Goal: Task Accomplishment & Management: Complete application form

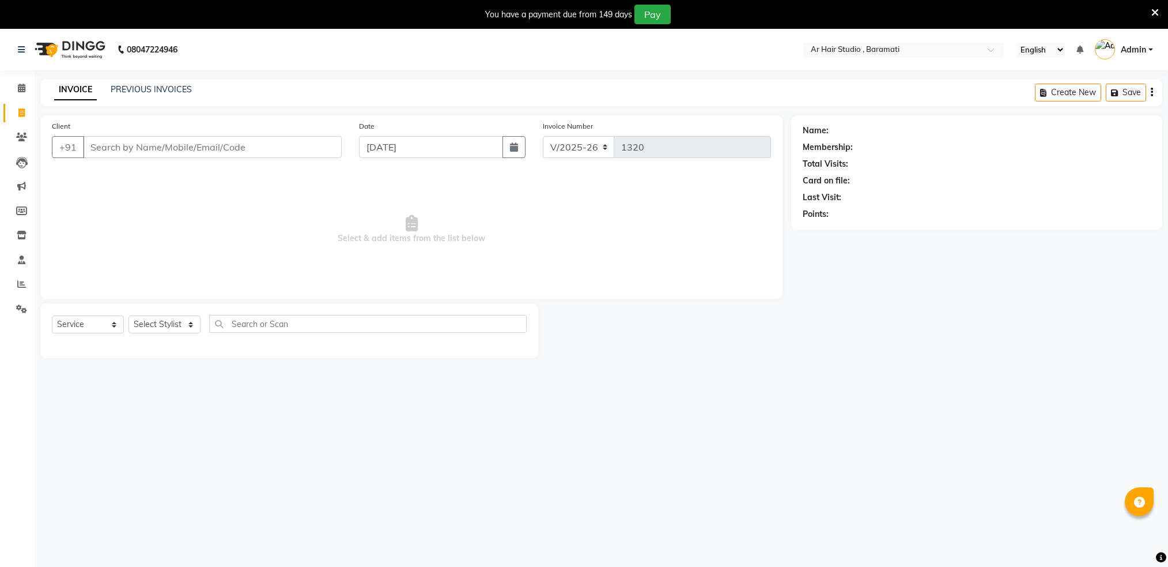
select select "672"
select select "service"
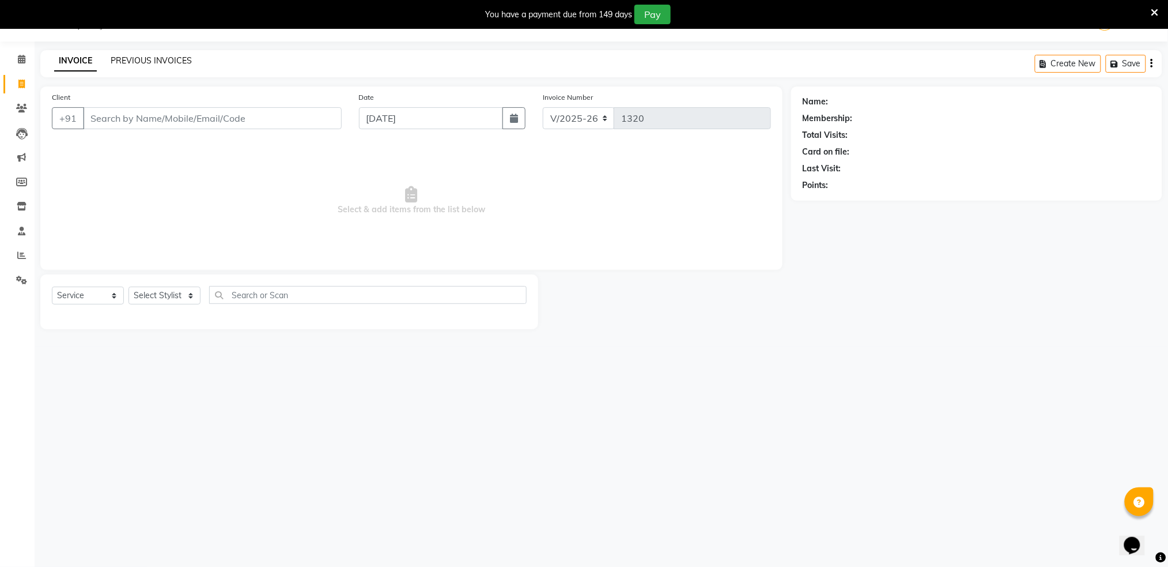
click at [163, 55] on link "PREVIOUS INVOICES" at bounding box center [151, 60] width 81 height 10
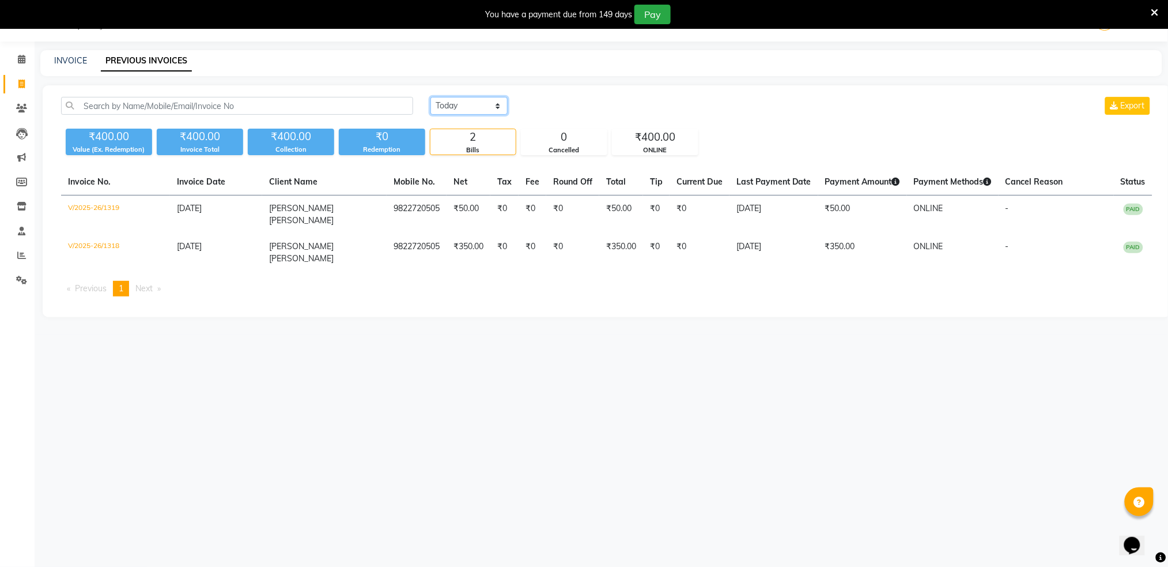
click at [462, 105] on select "[DATE] [DATE] Custom Range" at bounding box center [469, 106] width 77 height 18
click at [16, 184] on icon at bounding box center [21, 182] width 11 height 9
select select
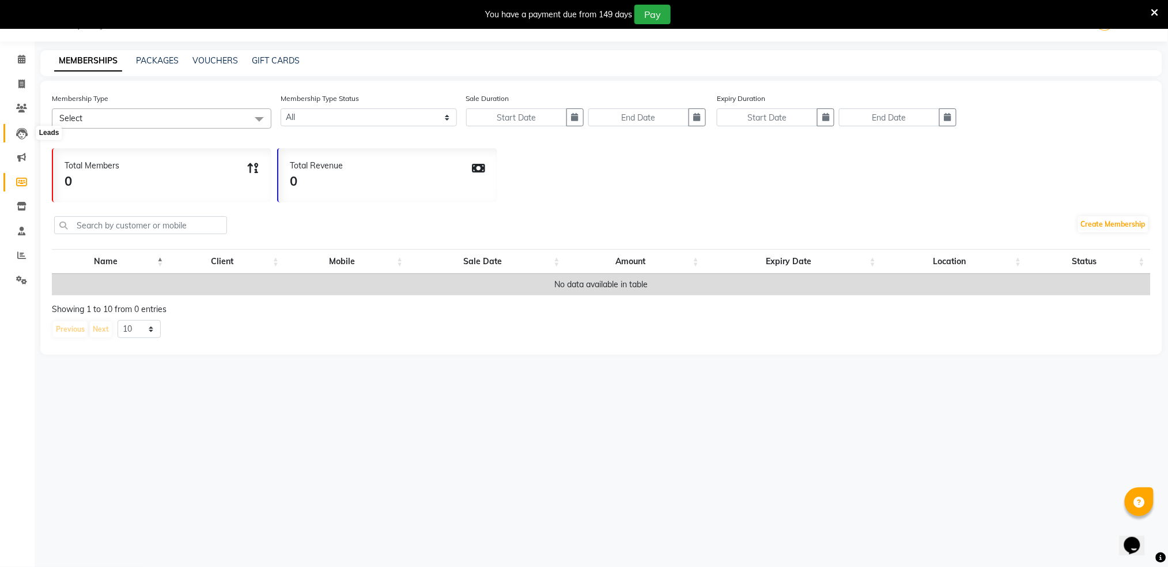
click at [21, 133] on icon at bounding box center [22, 134] width 12 height 12
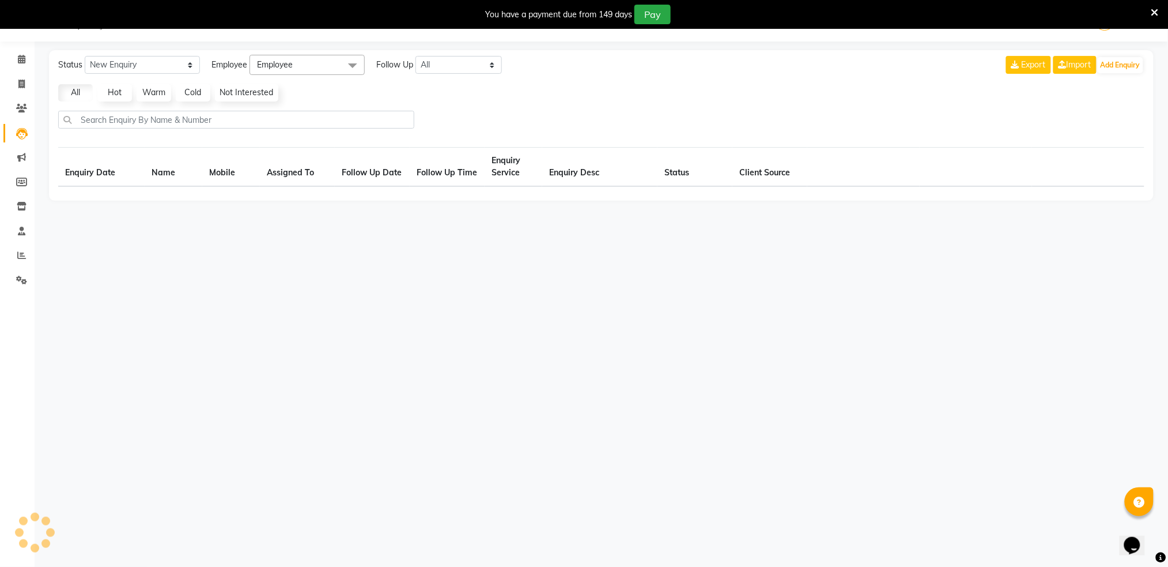
select select "10"
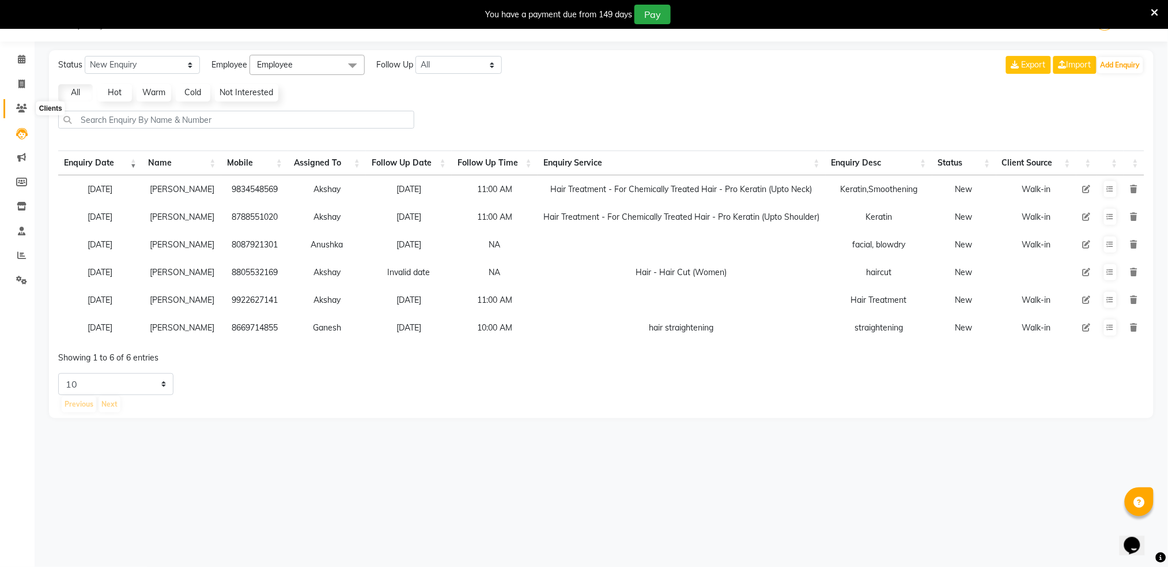
click at [20, 113] on span at bounding box center [22, 108] width 20 height 13
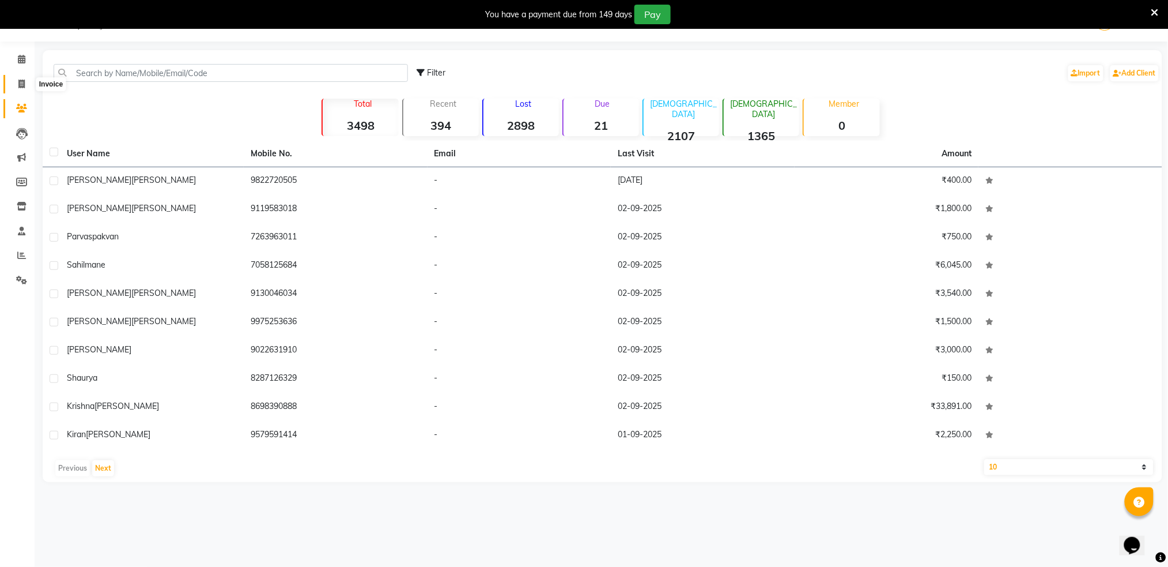
click at [21, 86] on icon at bounding box center [21, 84] width 6 height 9
select select "service"
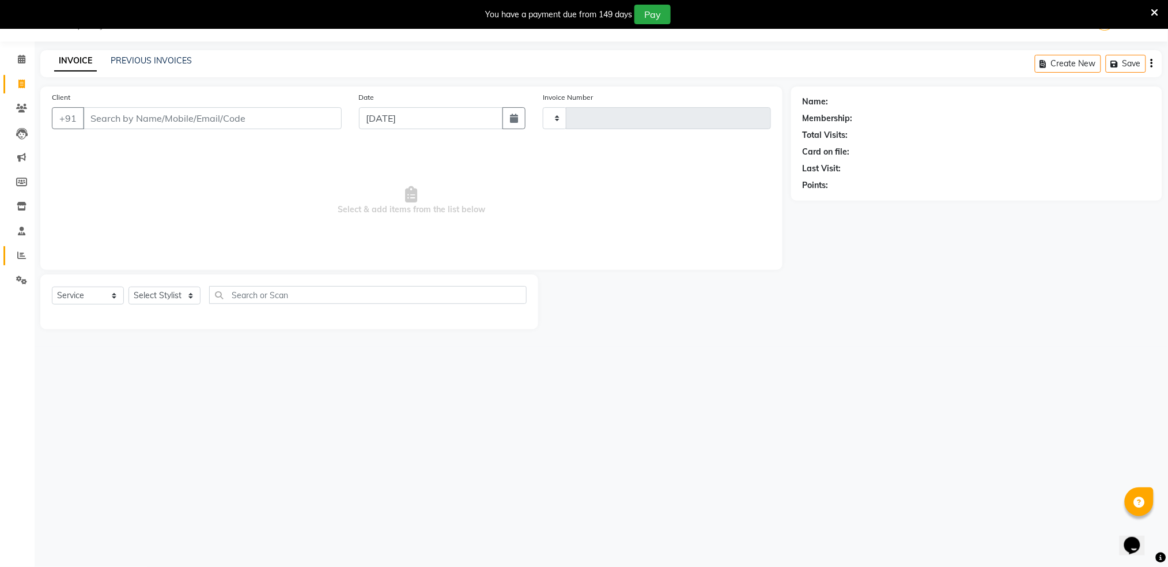
type input "1320"
select select "672"
click at [22, 274] on span at bounding box center [22, 280] width 20 height 13
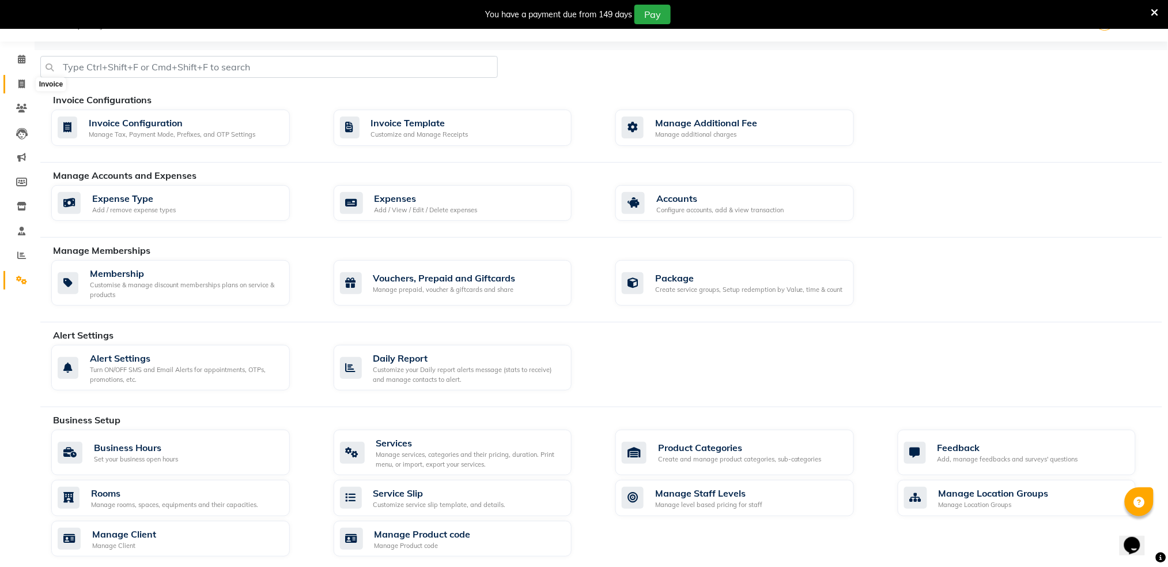
click at [22, 80] on icon at bounding box center [21, 84] width 6 height 9
select select "service"
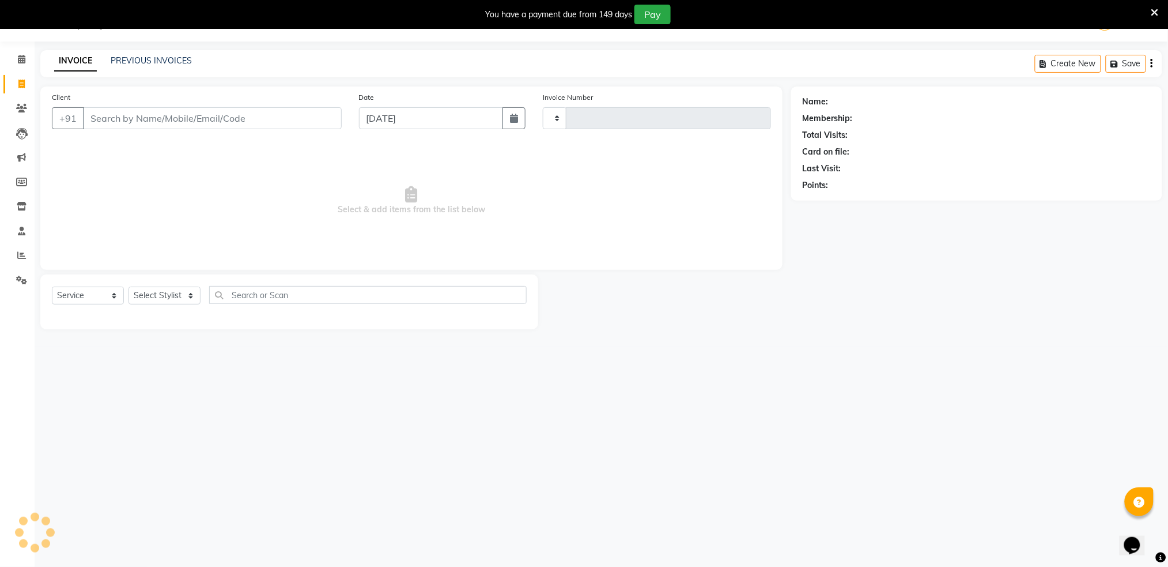
type input "1320"
select select "672"
click at [124, 124] on input "Client" at bounding box center [212, 118] width 259 height 22
type input "7447585585"
click at [316, 114] on span "Add Client" at bounding box center [312, 118] width 46 height 12
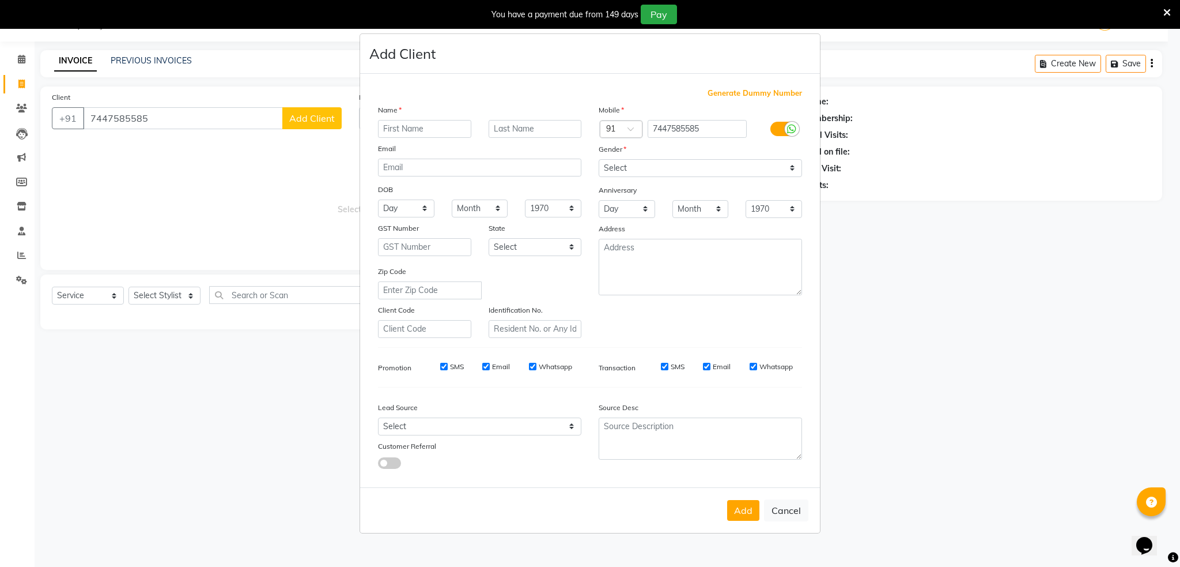
click at [407, 122] on input "text" at bounding box center [424, 129] width 93 height 18
type input "sarthak"
click at [515, 125] on input "text" at bounding box center [535, 129] width 93 height 18
type input "[PERSON_NAME]"
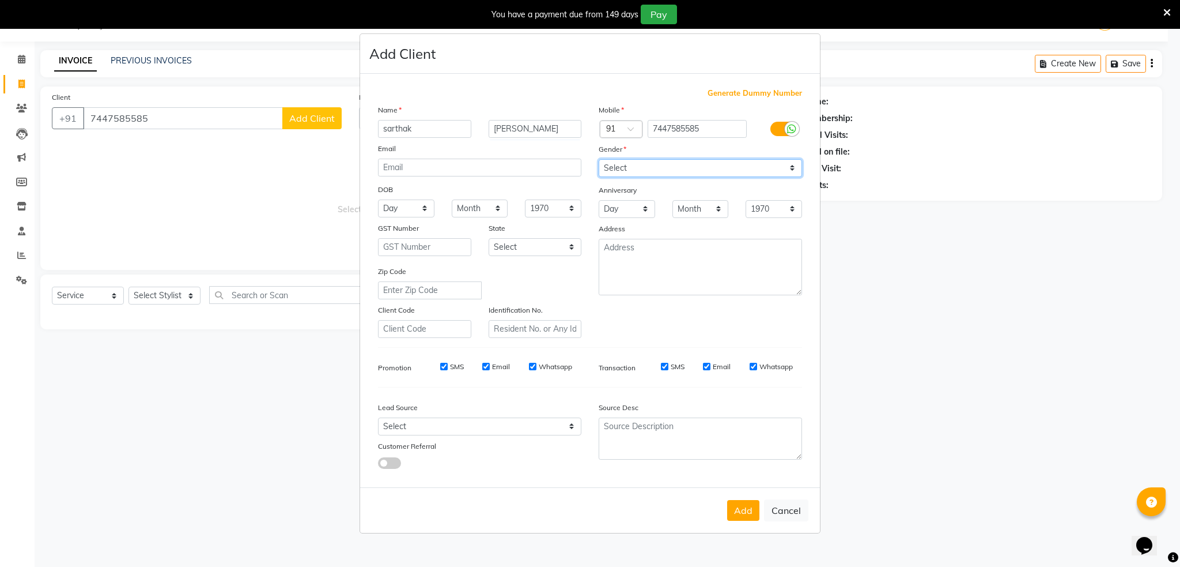
click at [651, 169] on select "Select [DEMOGRAPHIC_DATA] [DEMOGRAPHIC_DATA] Other Prefer Not To Say" at bounding box center [700, 168] width 203 height 18
select select "[DEMOGRAPHIC_DATA]"
click at [599, 159] on select "Select [DEMOGRAPHIC_DATA] [DEMOGRAPHIC_DATA] Other Prefer Not To Say" at bounding box center [700, 168] width 203 height 18
click at [741, 505] on button "Add" at bounding box center [743, 510] width 32 height 21
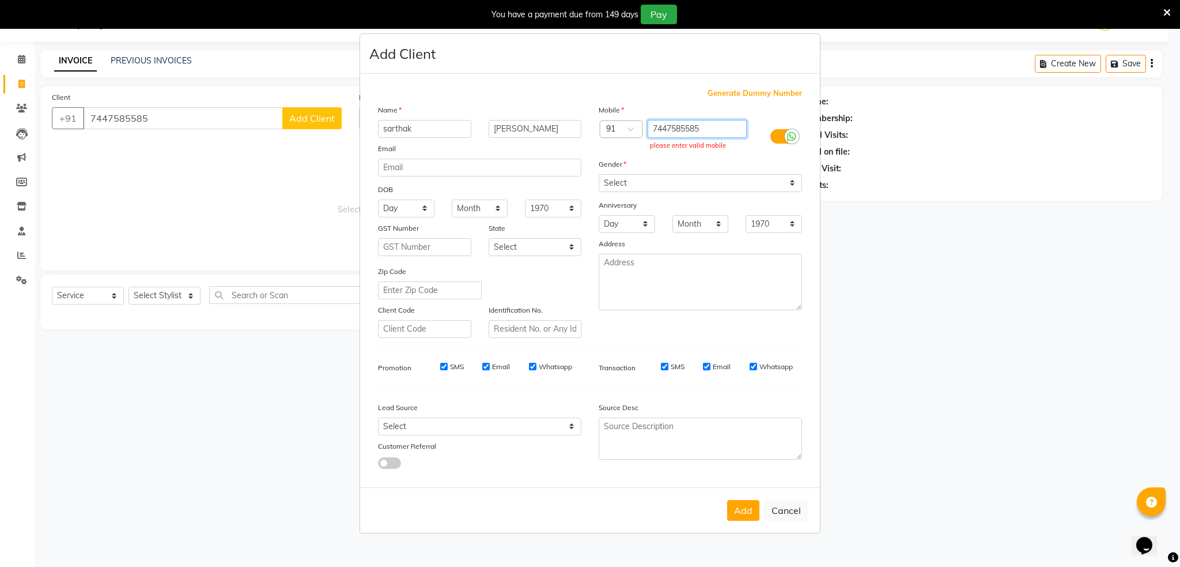
click at [655, 128] on input "7447585585" at bounding box center [698, 129] width 100 height 18
type input "7447585585"
click at [744, 510] on button "Add" at bounding box center [743, 510] width 32 height 21
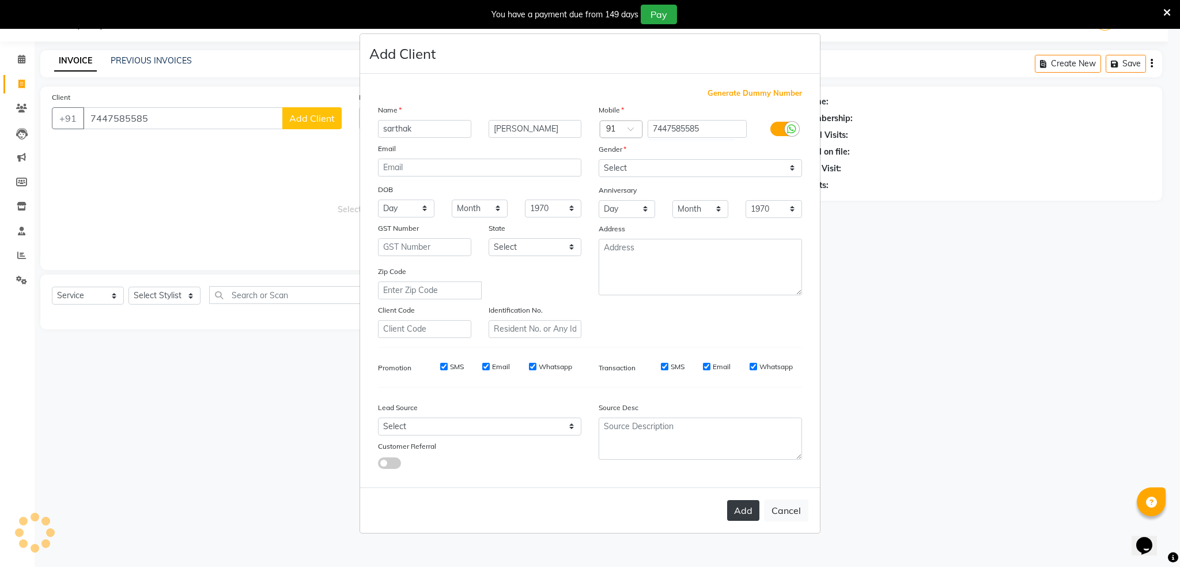
click at [744, 510] on button "Add" at bounding box center [743, 510] width 32 height 21
type input "7447585585"
select select
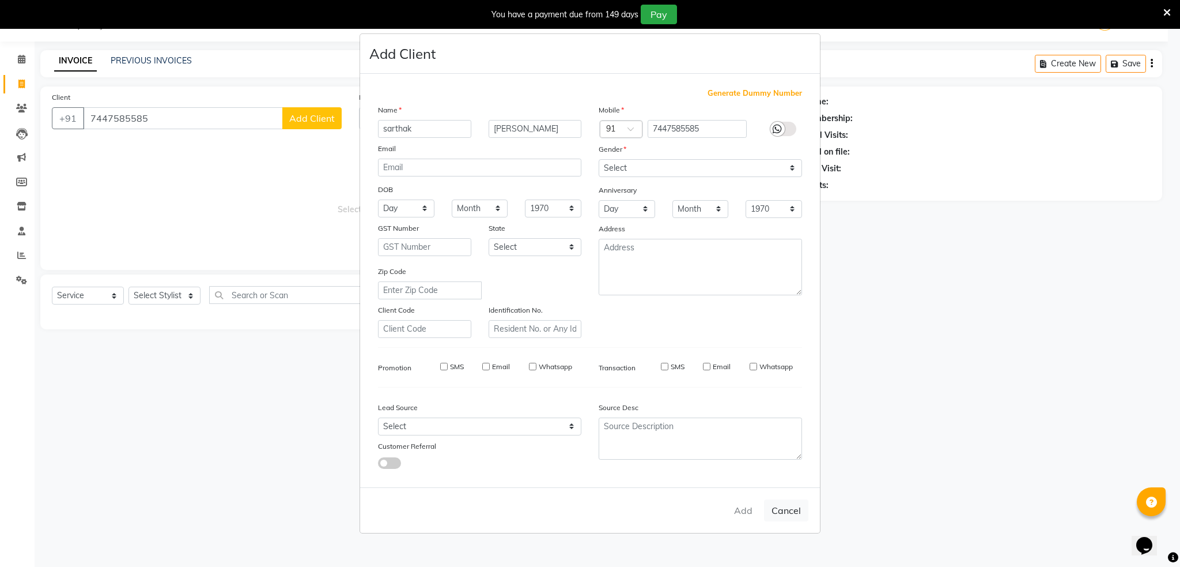
select select
checkbox input "false"
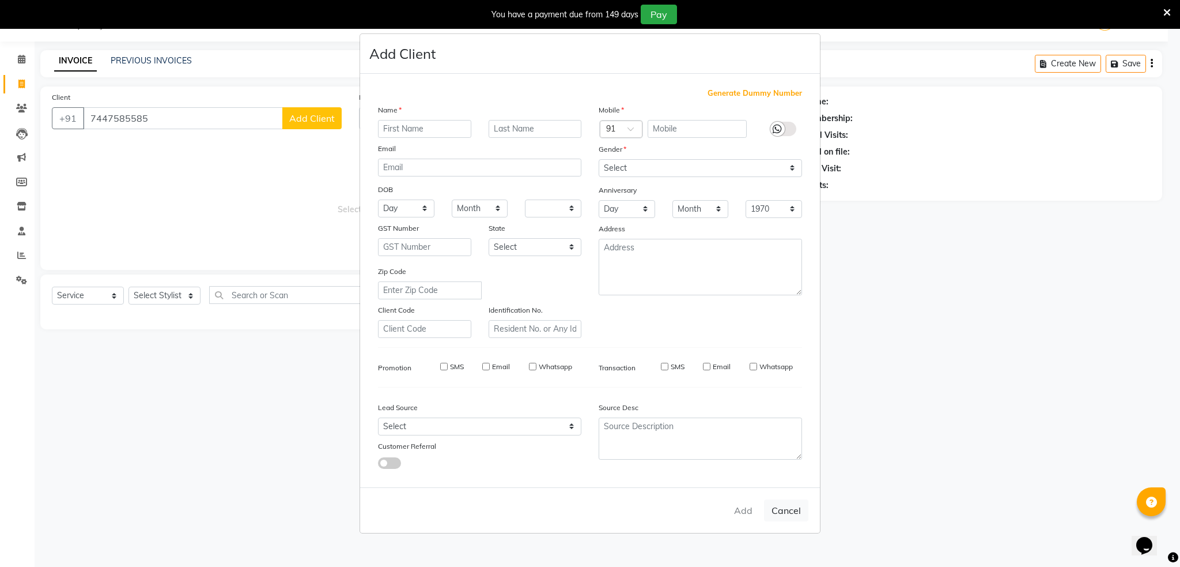
checkbox input "false"
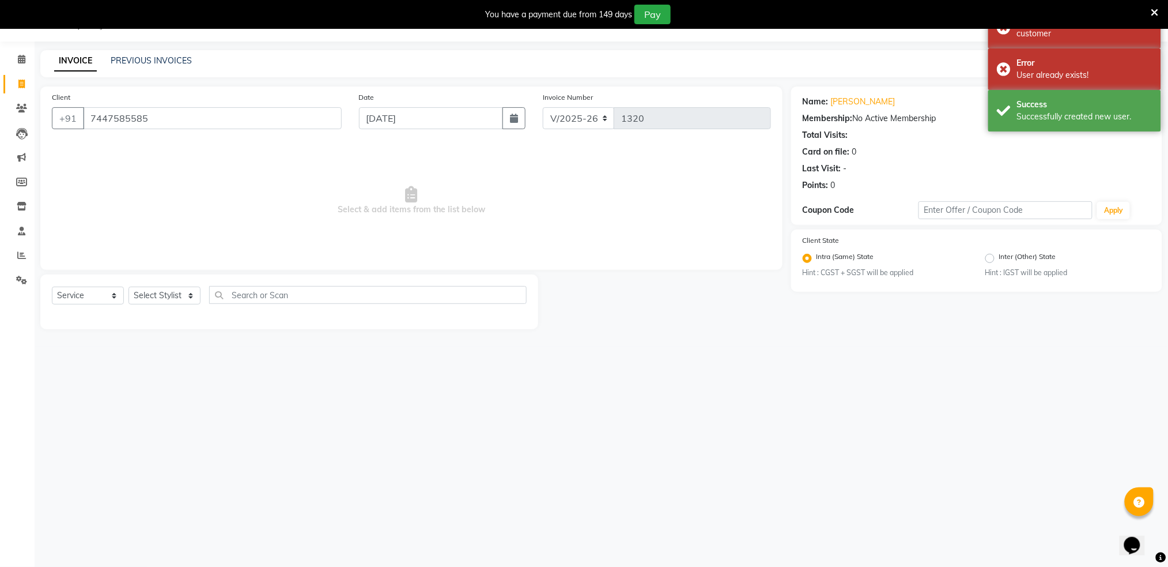
click at [156, 305] on div "Select Service Product Membership Package Voucher Prepaid Gift Card Select Styl…" at bounding box center [289, 299] width 475 height 27
click at [161, 291] on select "Select Stylist Akshay shree [PERSON_NAME]" at bounding box center [165, 295] width 72 height 18
select select "79676"
click at [129, 286] on select "Select Stylist Akshay shree [PERSON_NAME]" at bounding box center [165, 295] width 72 height 18
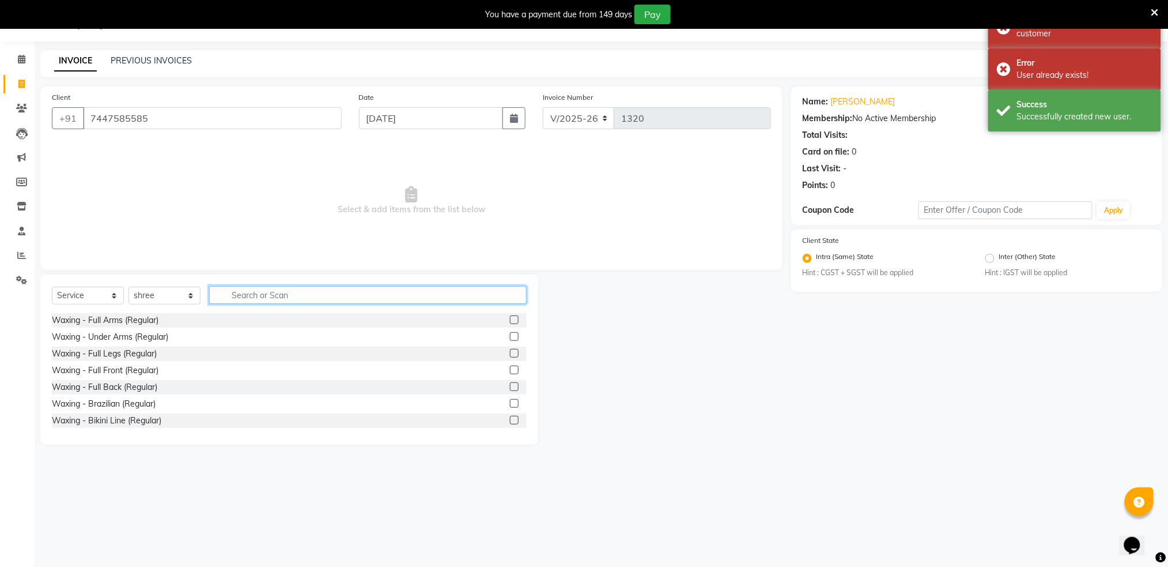
click at [262, 295] on input "text" at bounding box center [368, 295] width 318 height 18
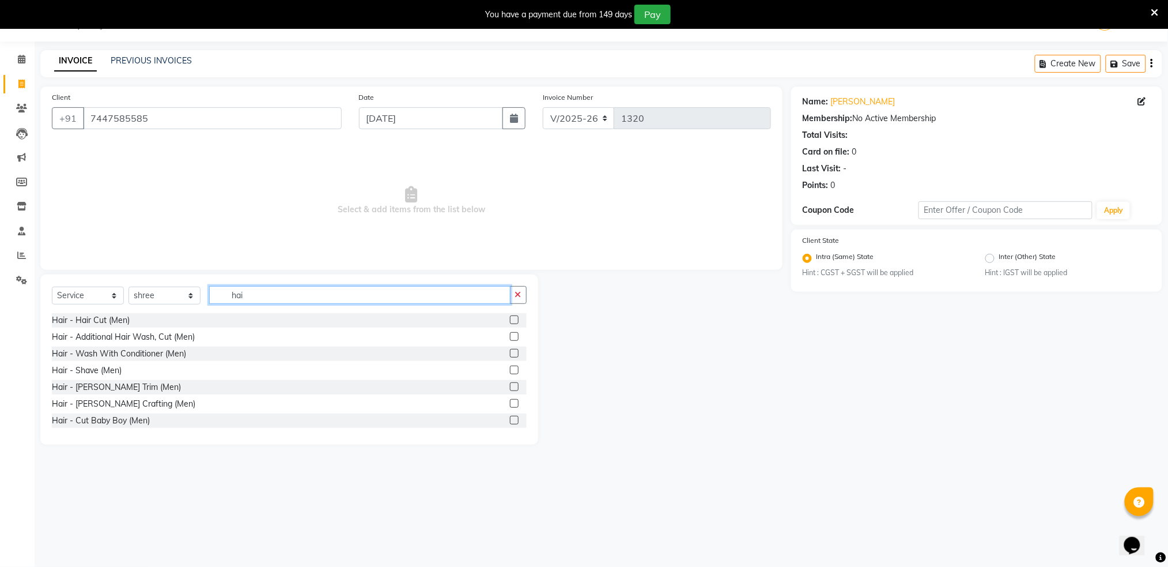
type input "hai"
click at [510, 322] on label at bounding box center [514, 319] width 9 height 9
click at [510, 322] on input "checkbox" at bounding box center [513, 319] width 7 height 7
click at [510, 322] on label at bounding box center [514, 319] width 9 height 9
click at [510, 322] on input "checkbox" at bounding box center [513, 319] width 7 height 7
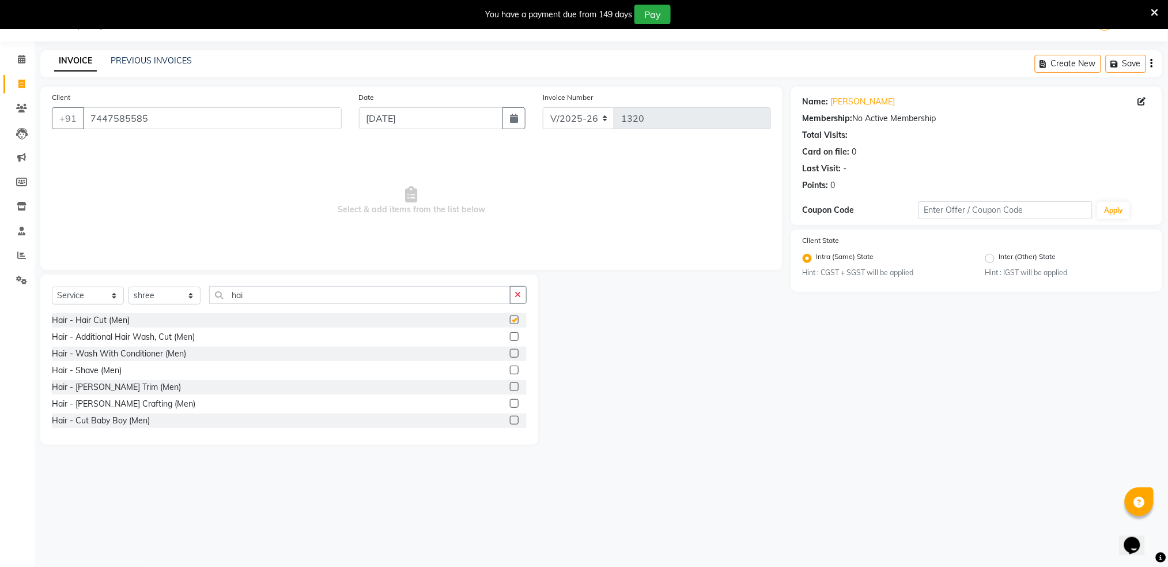
checkbox input "false"
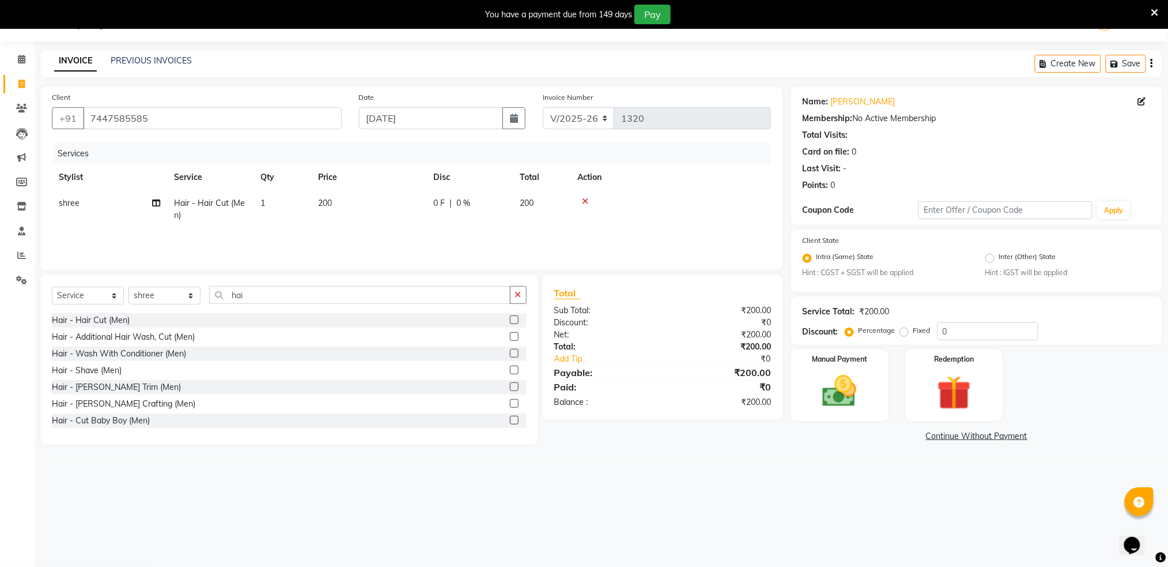
click at [527, 199] on span "200" at bounding box center [527, 203] width 14 height 10
select select "79676"
click at [444, 211] on input "200" at bounding box center [422, 206] width 101 height 18
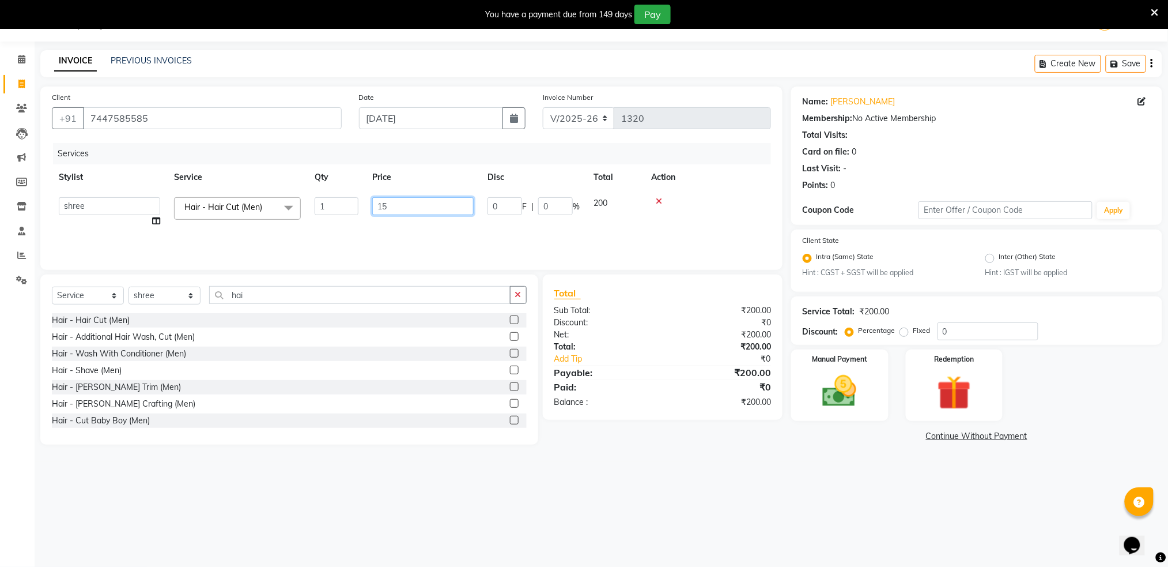
type input "150"
click at [697, 205] on td at bounding box center [707, 212] width 127 height 44
click at [841, 395] on img at bounding box center [840, 391] width 58 height 41
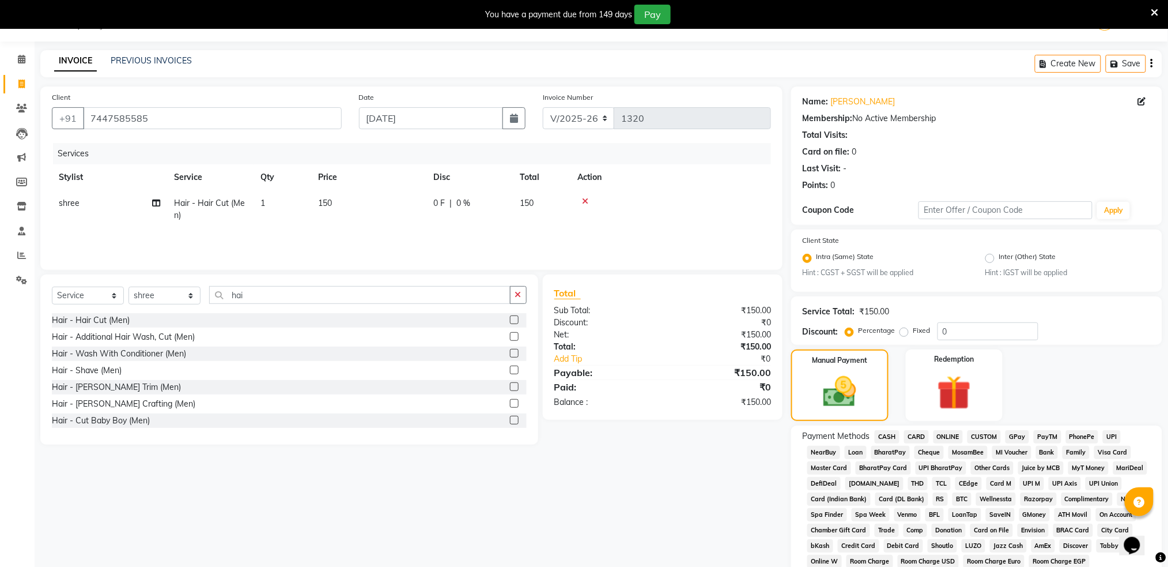
click at [947, 439] on span "ONLINE" at bounding box center [949, 436] width 30 height 13
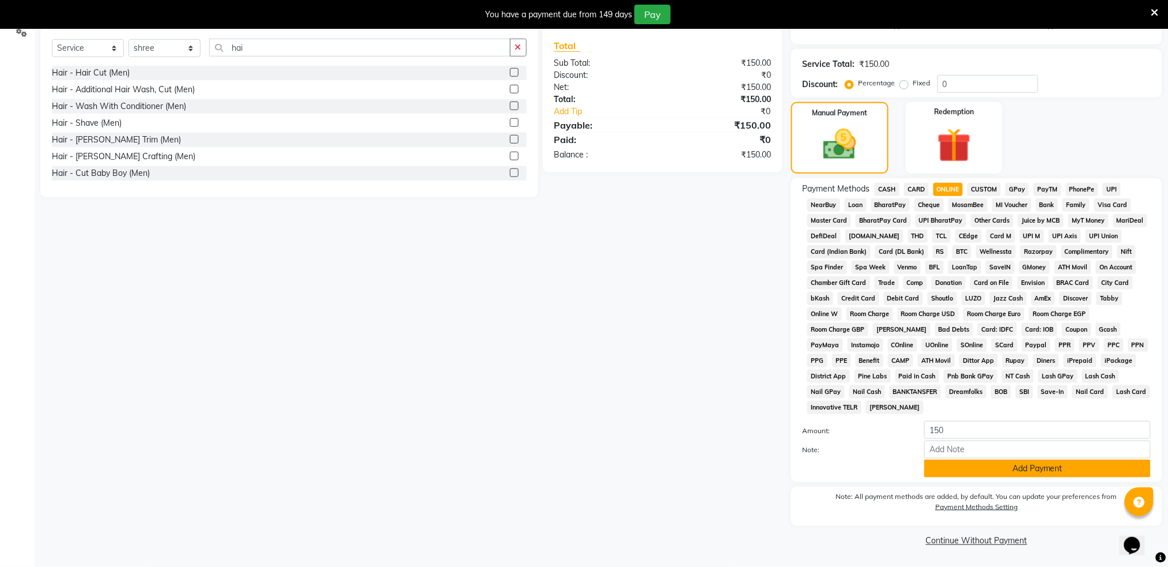
click at [971, 469] on button "Add Payment" at bounding box center [1038, 468] width 227 height 18
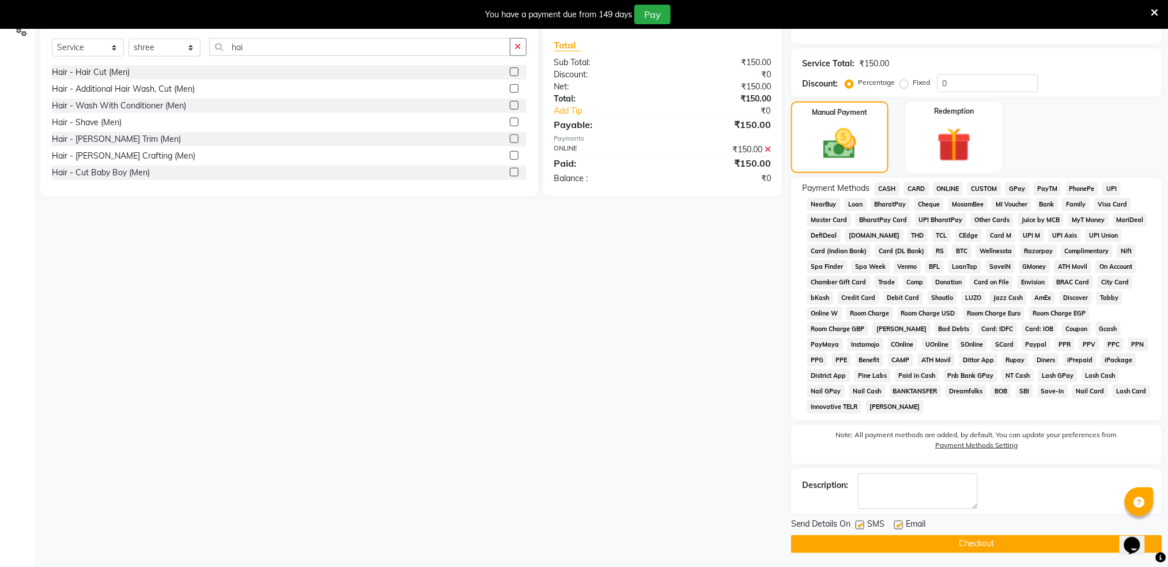
click at [863, 524] on label at bounding box center [860, 524] width 9 height 9
click at [863, 524] on input "checkbox" at bounding box center [859, 525] width 7 height 7
checkbox input "false"
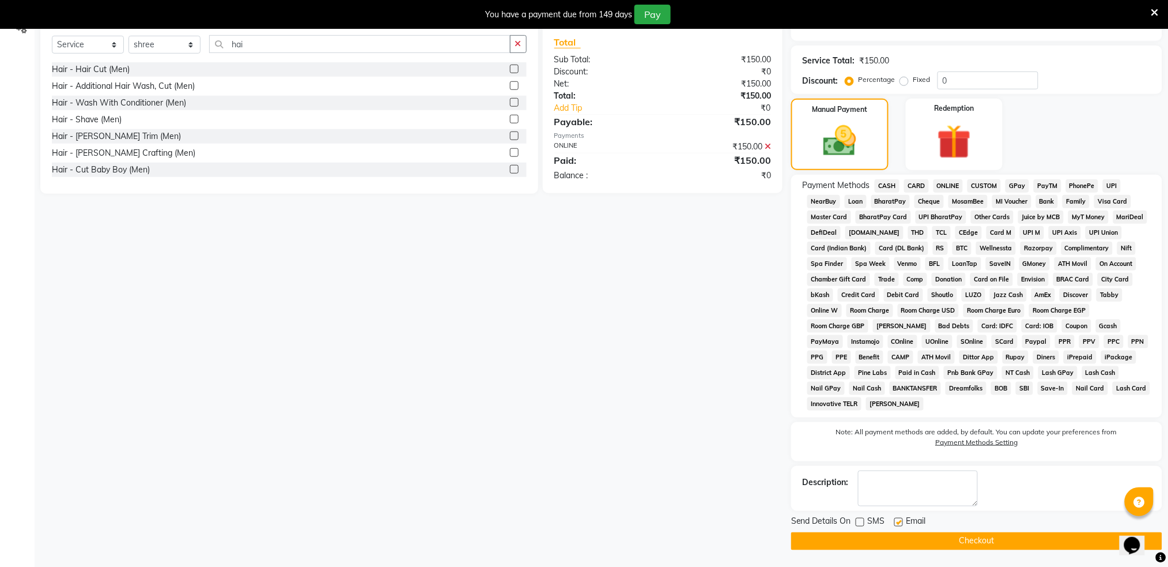
scroll to position [280, 0]
click at [883, 537] on button "Checkout" at bounding box center [976, 540] width 371 height 18
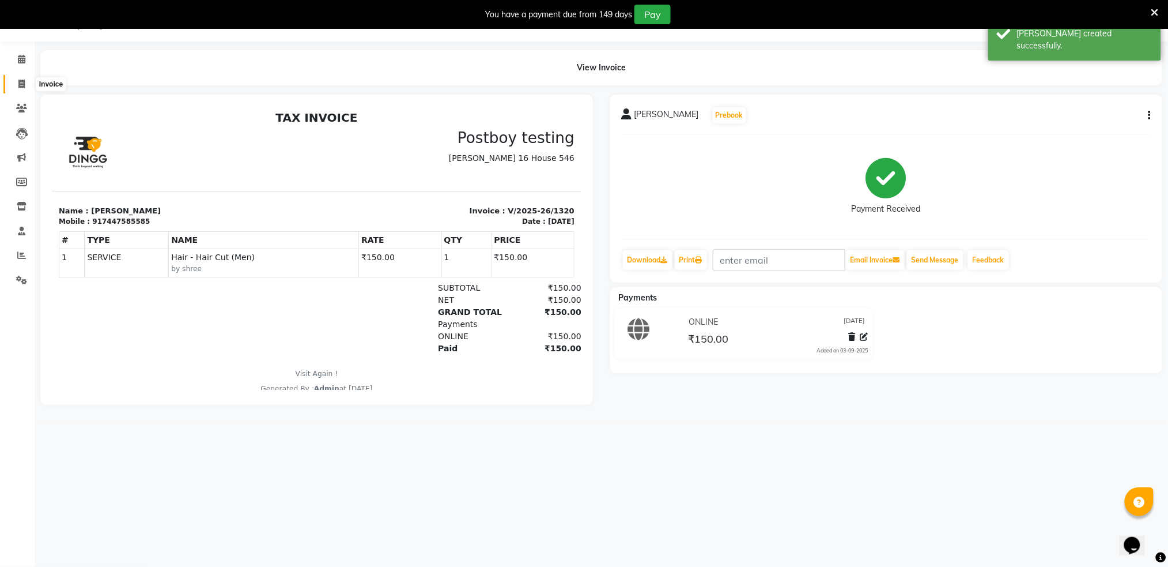
click at [15, 84] on span at bounding box center [22, 84] width 20 height 13
select select "service"
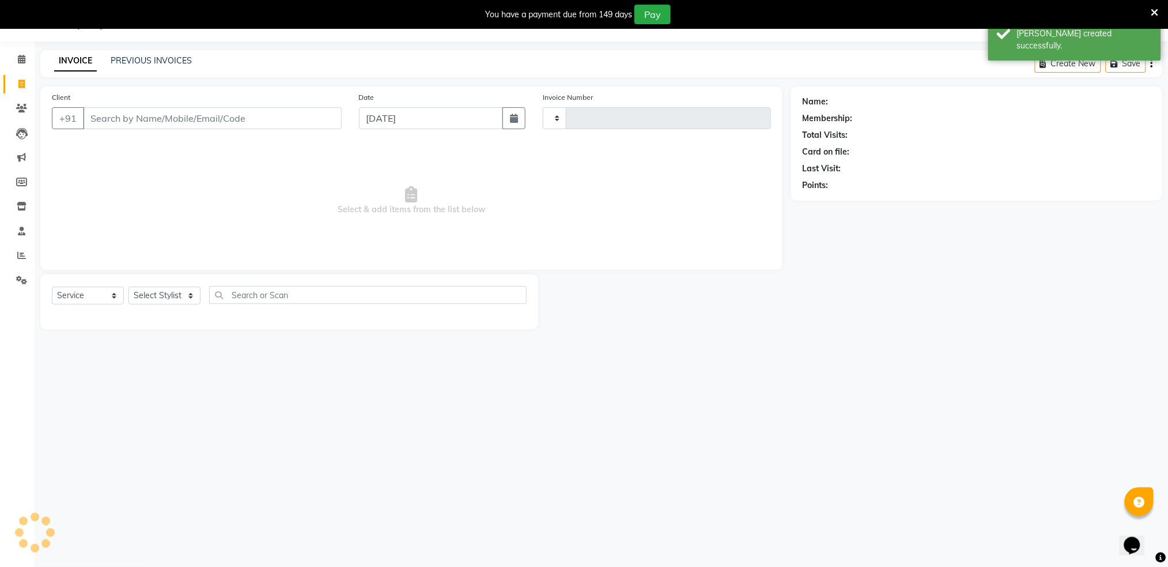
type input "1321"
select select "672"
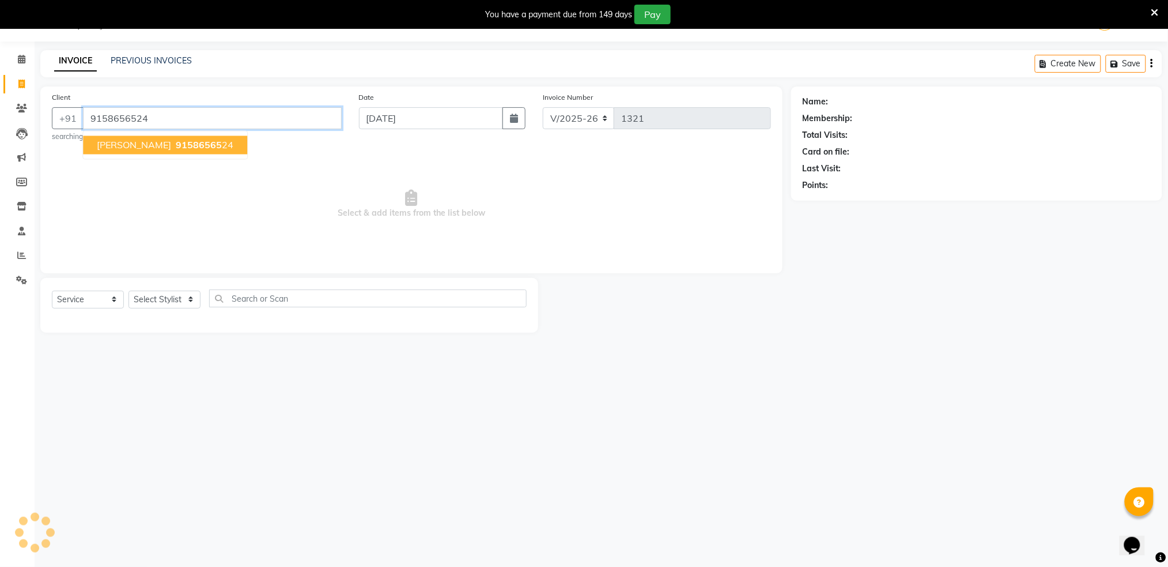
type input "9158656524"
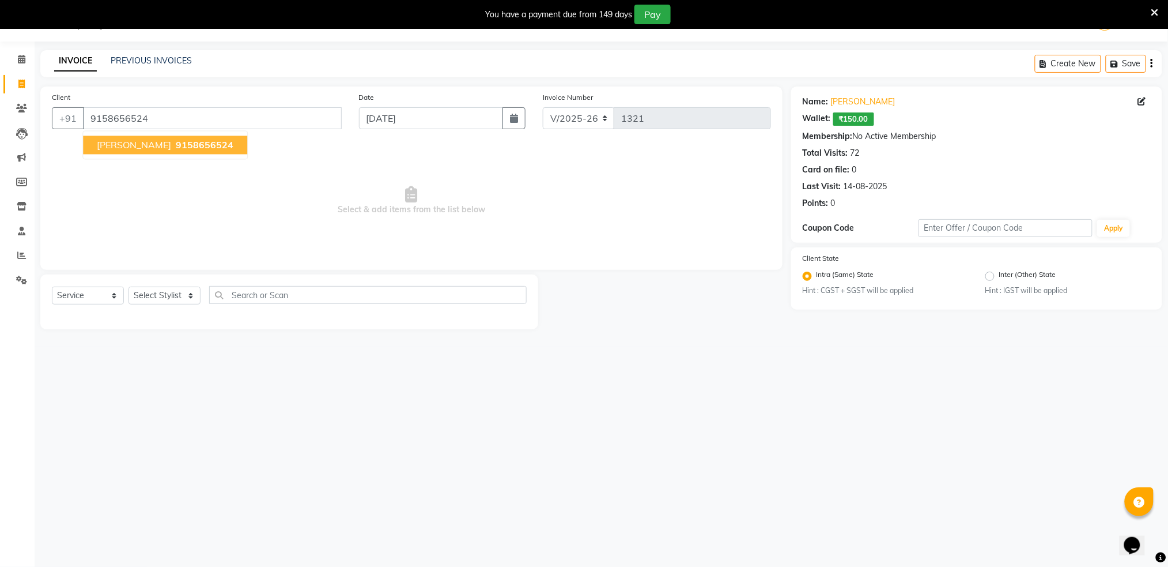
click at [178, 140] on span "9158656524" at bounding box center [205, 145] width 58 height 12
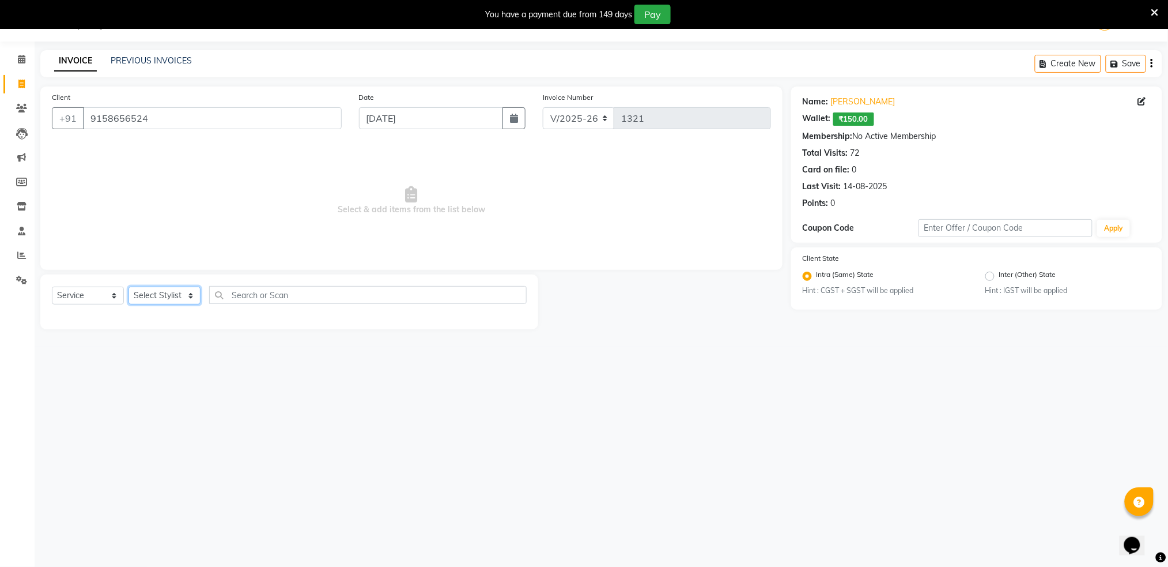
click at [150, 296] on select "Select Stylist Akshay shree [PERSON_NAME]" at bounding box center [165, 295] width 72 height 18
select select "79676"
click at [129, 286] on select "Select Stylist Akshay shree [PERSON_NAME]" at bounding box center [165, 295] width 72 height 18
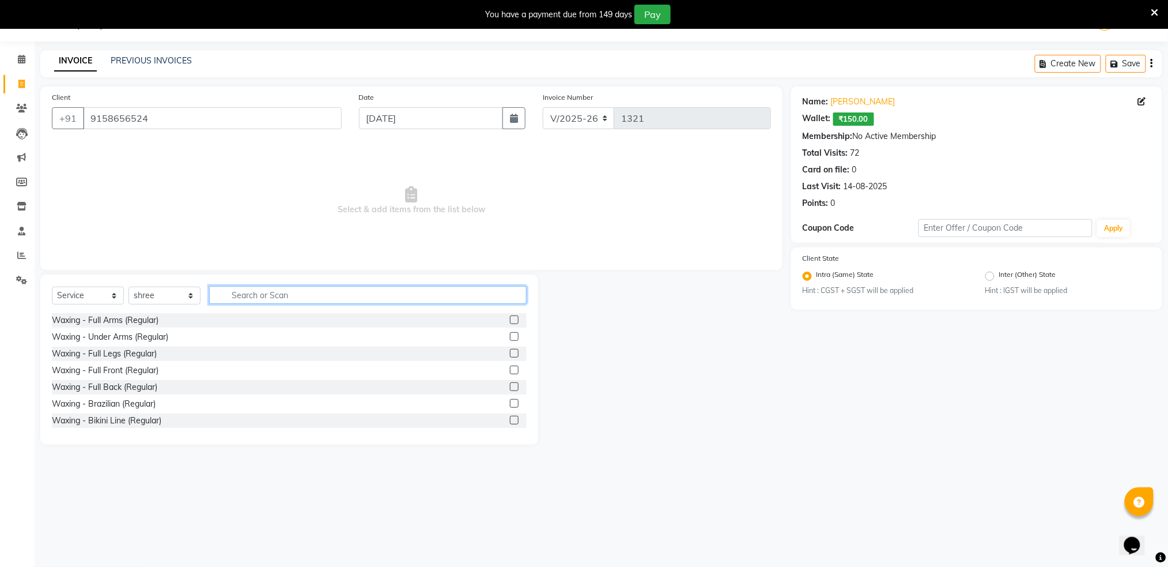
click at [263, 287] on input "text" at bounding box center [368, 295] width 318 height 18
type input "hai"
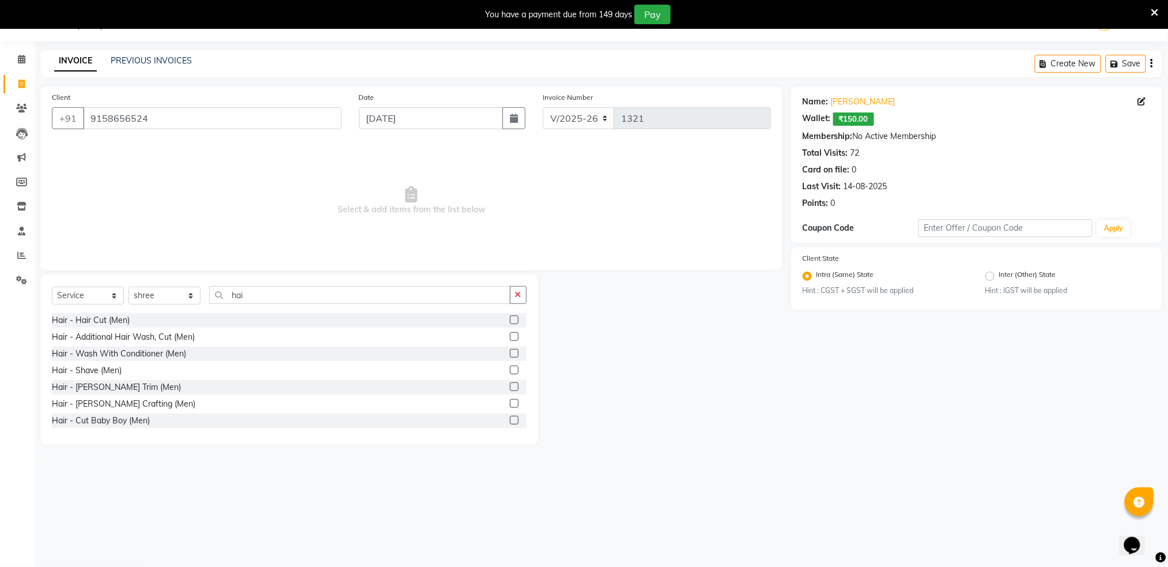
click at [510, 317] on label at bounding box center [514, 319] width 9 height 9
click at [510, 317] on input "checkbox" at bounding box center [513, 319] width 7 height 7
click at [510, 317] on label at bounding box center [514, 319] width 9 height 9
click at [510, 317] on input "checkbox" at bounding box center [513, 319] width 7 height 7
checkbox input "false"
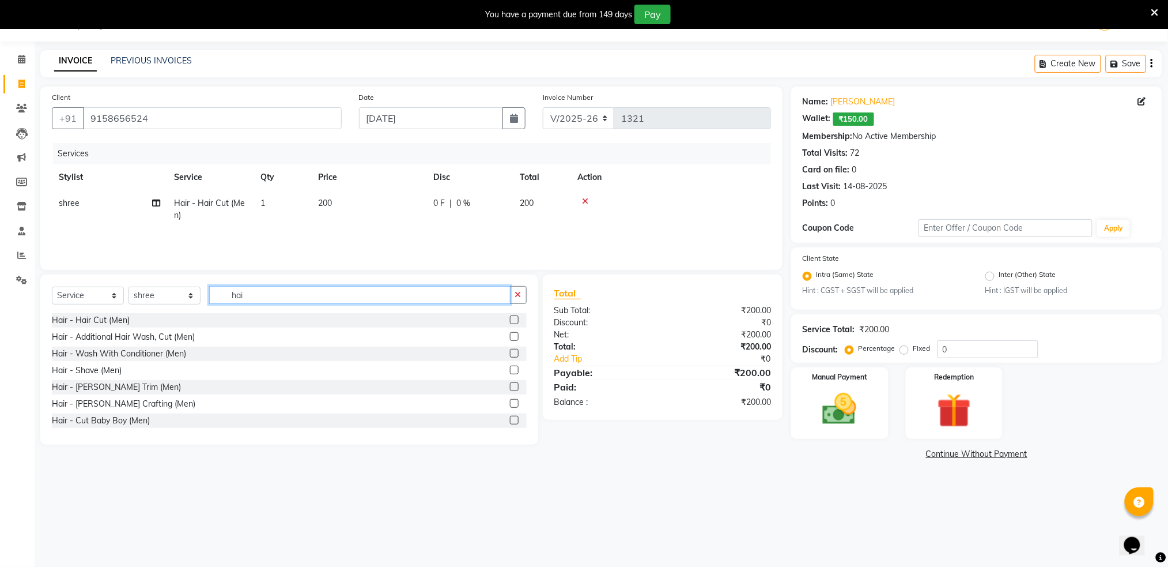
click at [366, 297] on input "hai" at bounding box center [359, 295] width 301 height 18
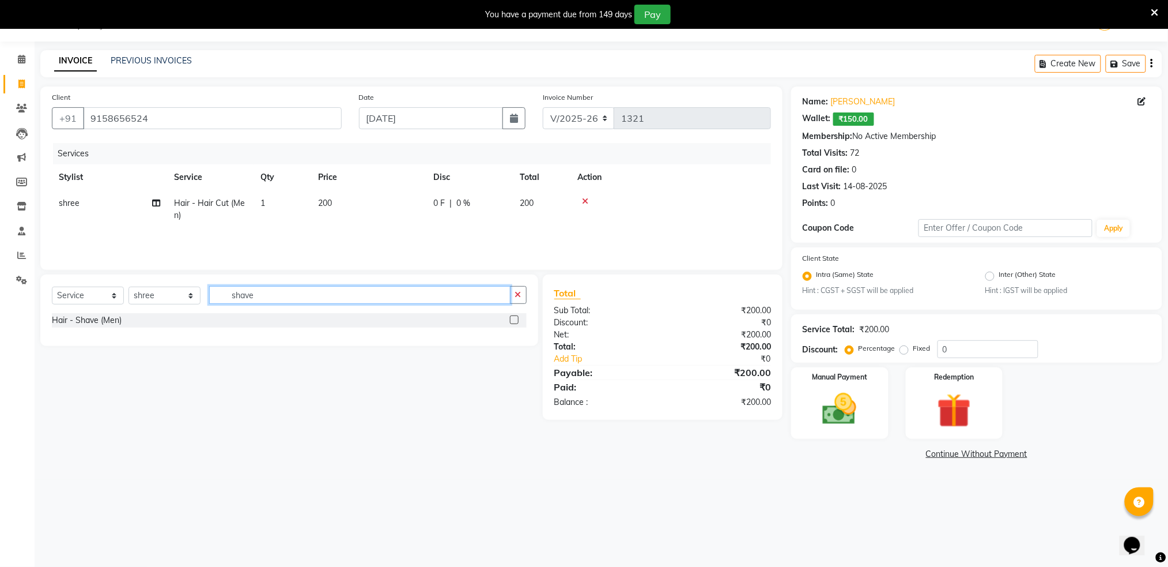
type input "shave"
click at [533, 203] on span "200" at bounding box center [527, 203] width 14 height 10
select select "79676"
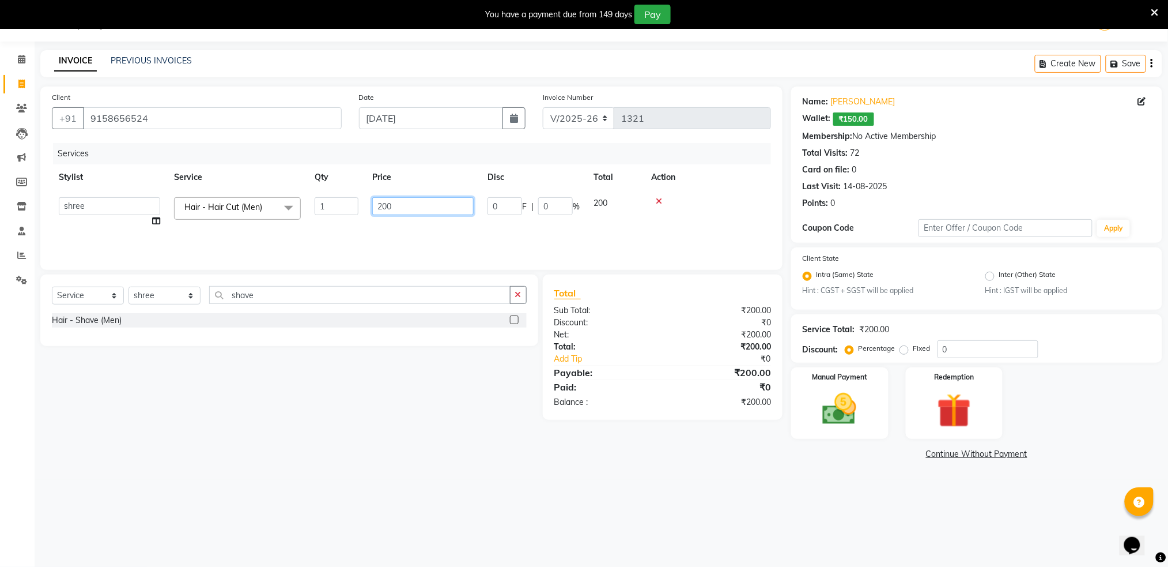
click at [423, 206] on input "200" at bounding box center [422, 206] width 101 height 18
type input "150"
click at [733, 198] on div at bounding box center [707, 201] width 113 height 8
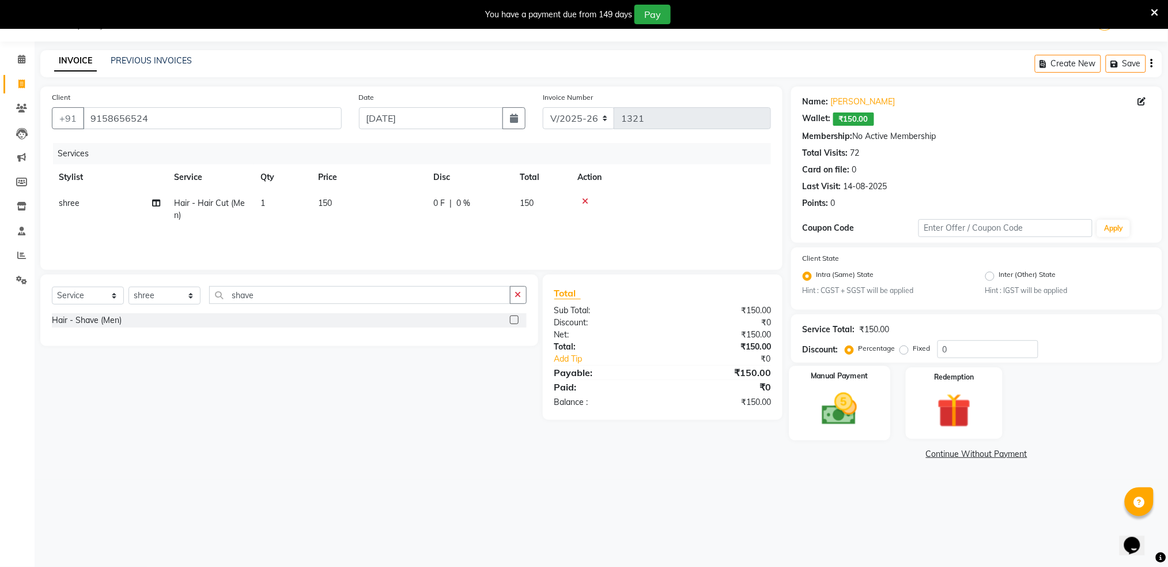
click at [850, 411] on img at bounding box center [840, 408] width 58 height 41
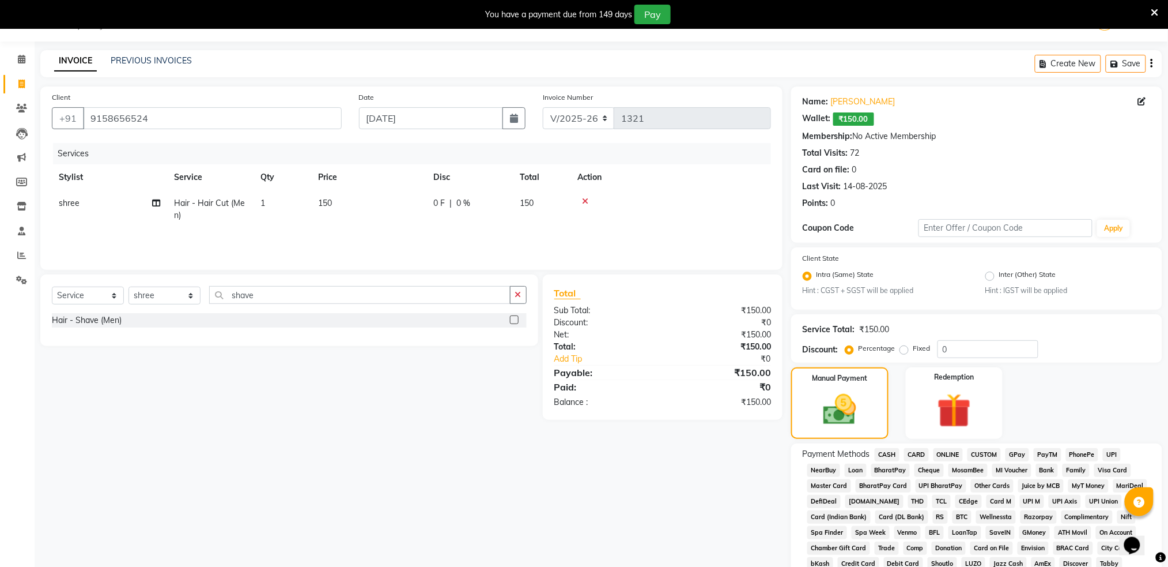
click at [950, 452] on span "ONLINE" at bounding box center [949, 454] width 30 height 13
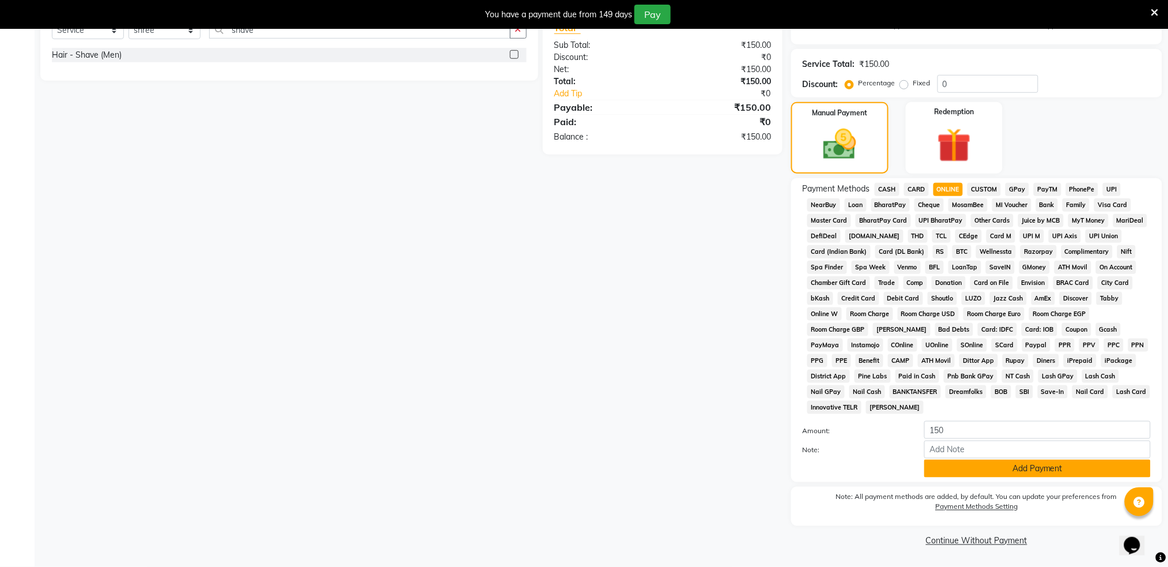
click at [976, 472] on button "Add Payment" at bounding box center [1038, 468] width 227 height 18
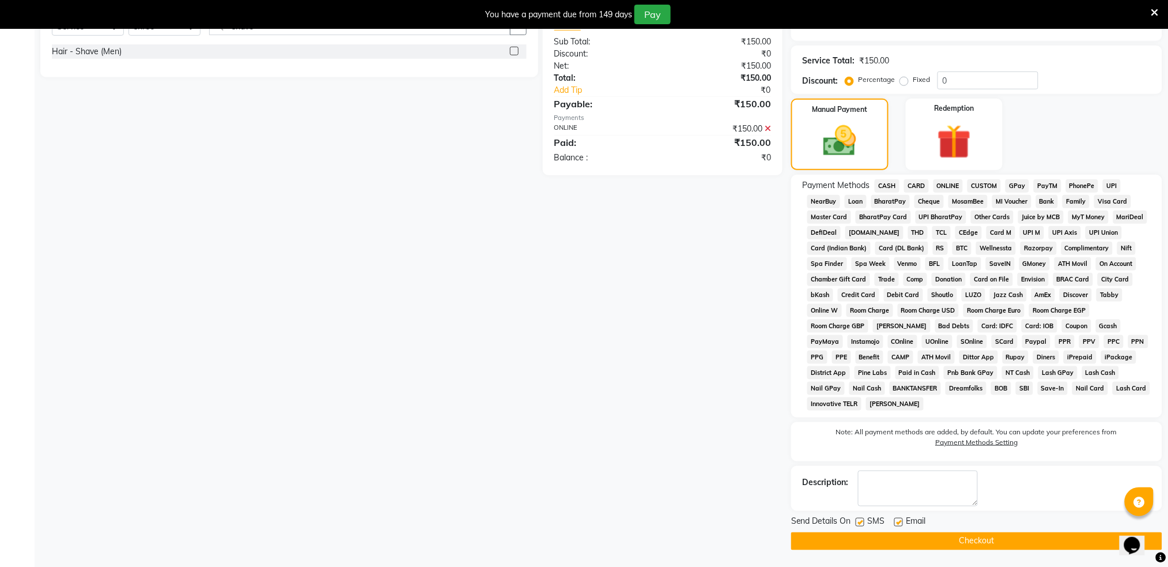
scroll to position [298, 0]
click at [859, 522] on label at bounding box center [860, 521] width 9 height 9
click at [859, 522] on input "checkbox" at bounding box center [859, 521] width 7 height 7
checkbox input "false"
click at [891, 539] on button "Checkout" at bounding box center [976, 540] width 371 height 18
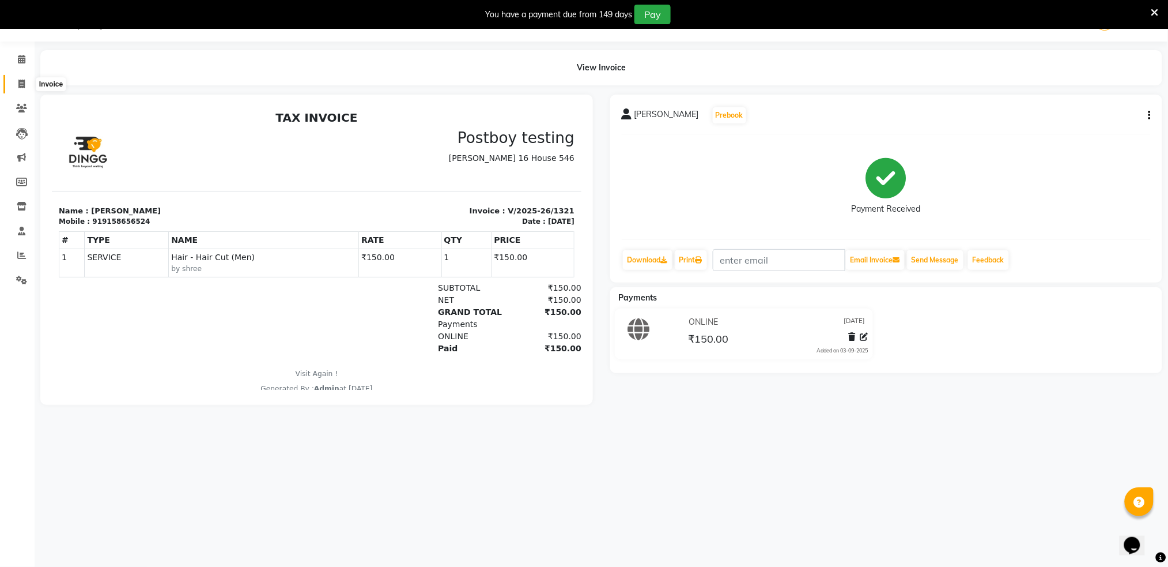
click at [18, 85] on icon at bounding box center [21, 84] width 6 height 9
select select "service"
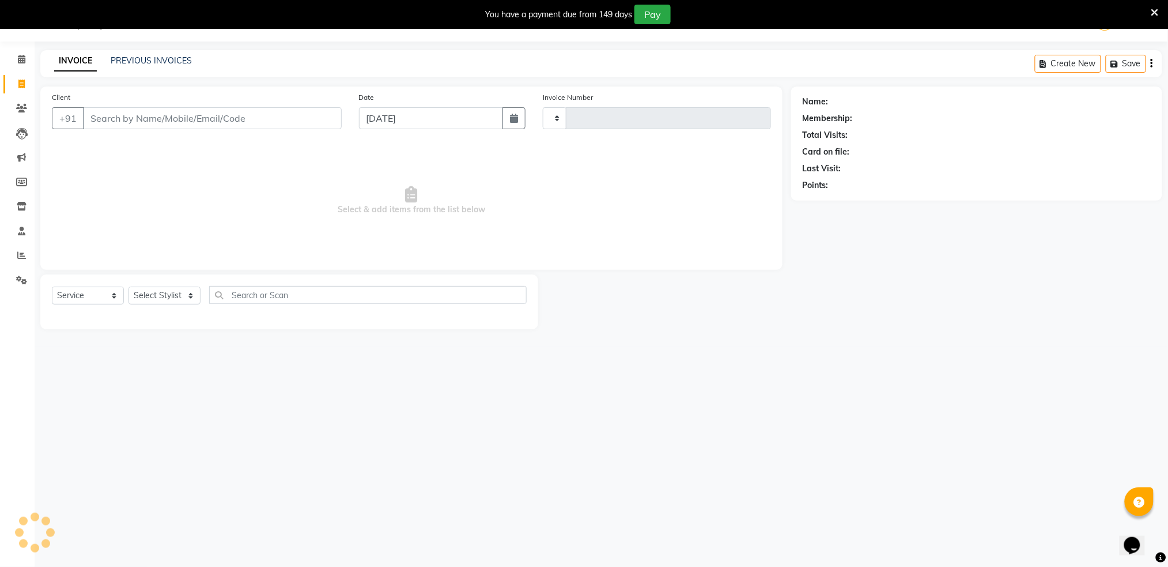
type input "1322"
select select "672"
type input "7058285195"
click at [300, 123] on button "Add Client" at bounding box center [311, 118] width 59 height 22
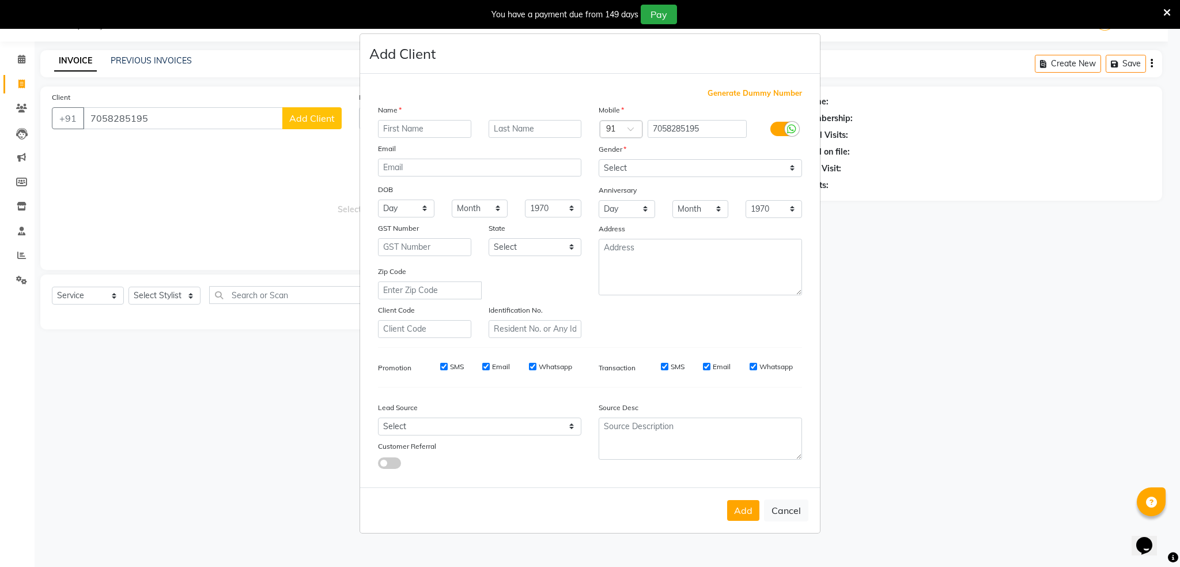
click at [427, 134] on input "text" at bounding box center [424, 129] width 93 height 18
type input "[PERSON_NAME]"
click at [505, 127] on input "text" at bounding box center [535, 129] width 93 height 18
type input "patil"
click at [652, 127] on input "7058285195" at bounding box center [698, 129] width 100 height 18
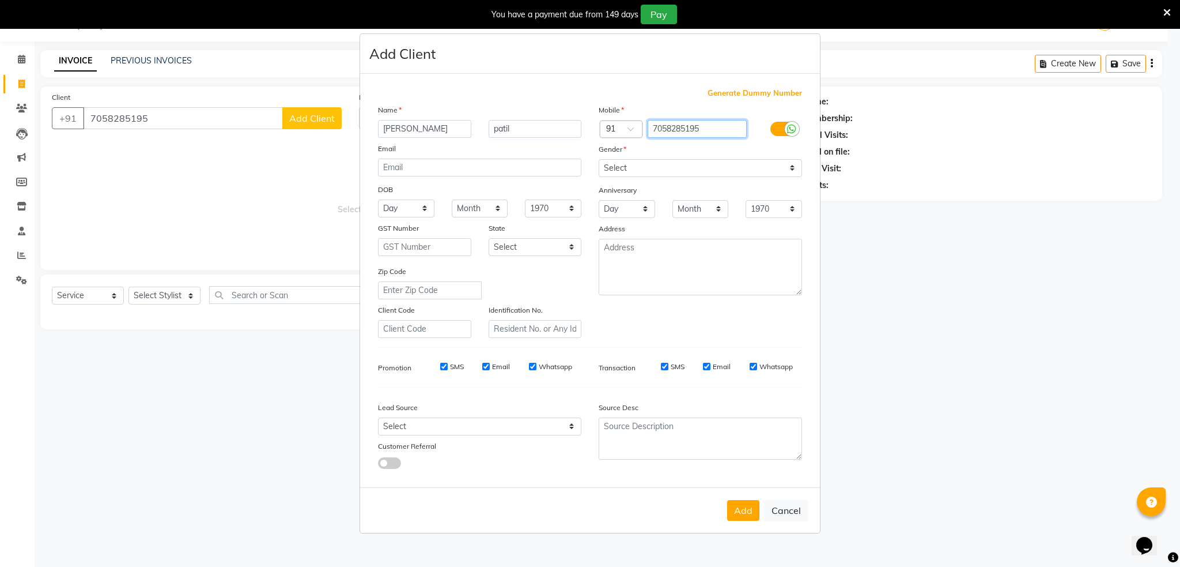
click at [652, 127] on input "7058285195" at bounding box center [698, 129] width 100 height 18
type input "7058285195"
click at [722, 168] on select "Select [DEMOGRAPHIC_DATA] [DEMOGRAPHIC_DATA] Other Prefer Not To Say" at bounding box center [700, 168] width 203 height 18
click at [717, 167] on select "Select [DEMOGRAPHIC_DATA] [DEMOGRAPHIC_DATA] Other Prefer Not To Say" at bounding box center [700, 168] width 203 height 18
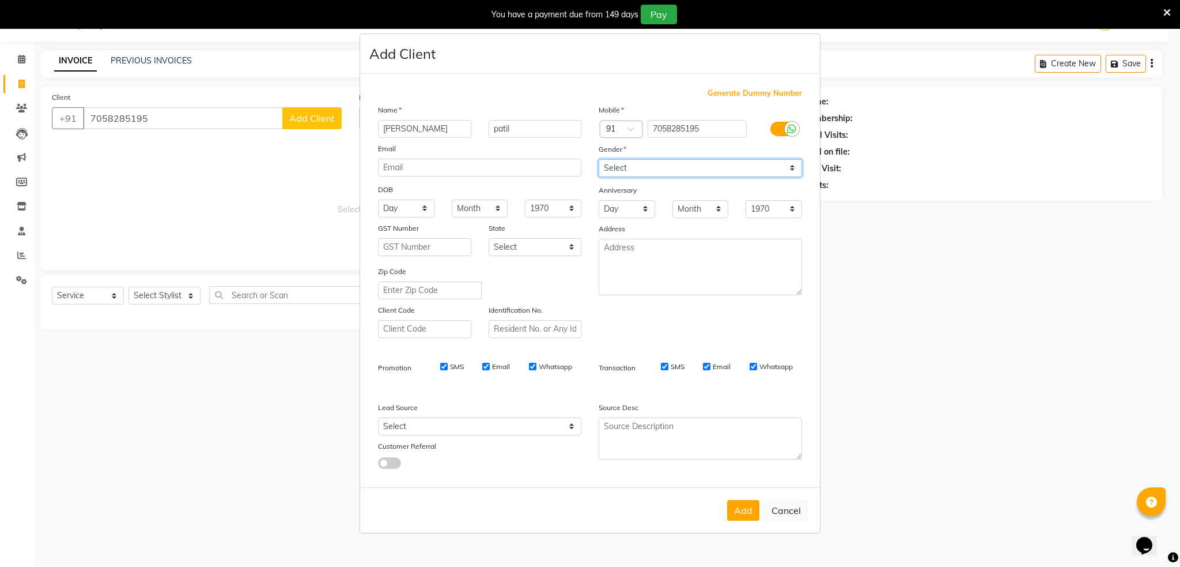
click at [717, 167] on select "Select [DEMOGRAPHIC_DATA] [DEMOGRAPHIC_DATA] Other Prefer Not To Say" at bounding box center [700, 168] width 203 height 18
select select "[DEMOGRAPHIC_DATA]"
click at [599, 159] on select "Select [DEMOGRAPHIC_DATA] [DEMOGRAPHIC_DATA] Other Prefer Not To Say" at bounding box center [700, 168] width 203 height 18
click at [739, 511] on button "Add" at bounding box center [743, 510] width 32 height 21
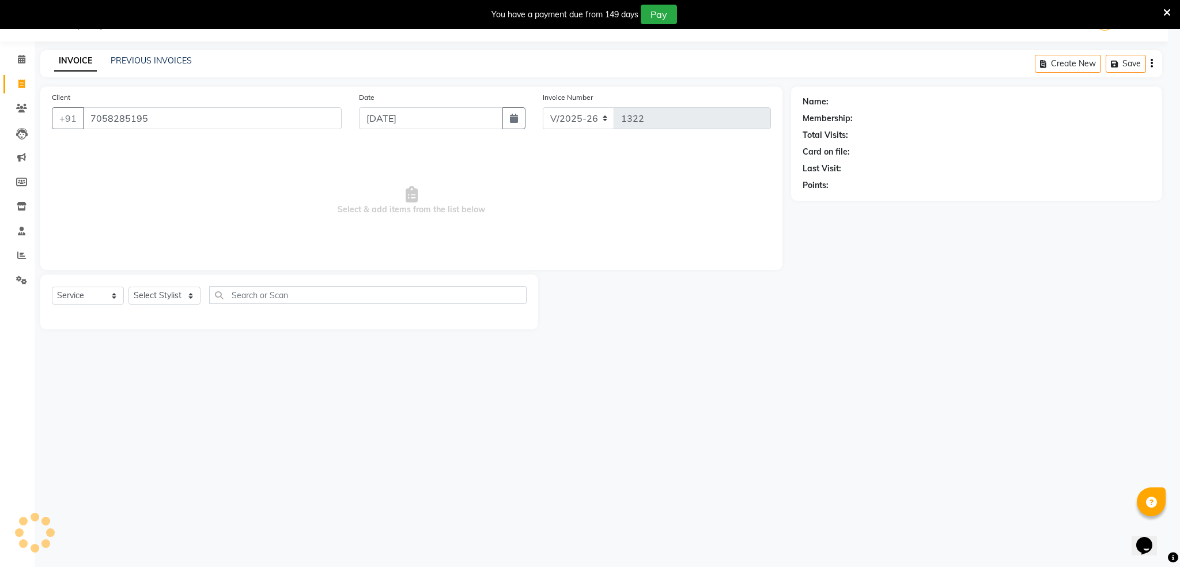
type input "7058285195"
select select
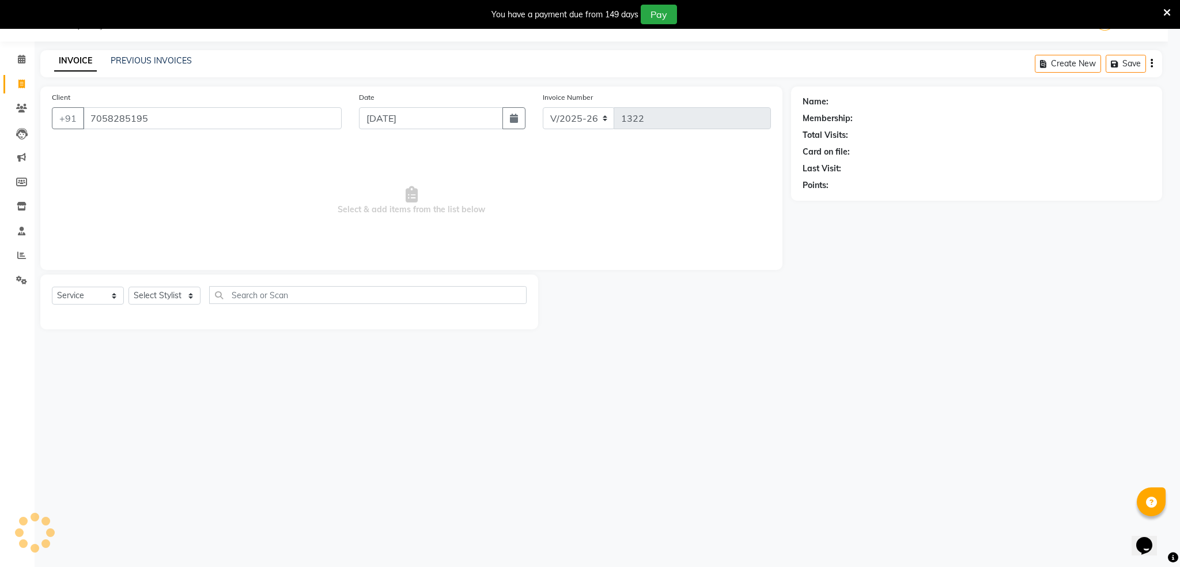
select select
checkbox input "false"
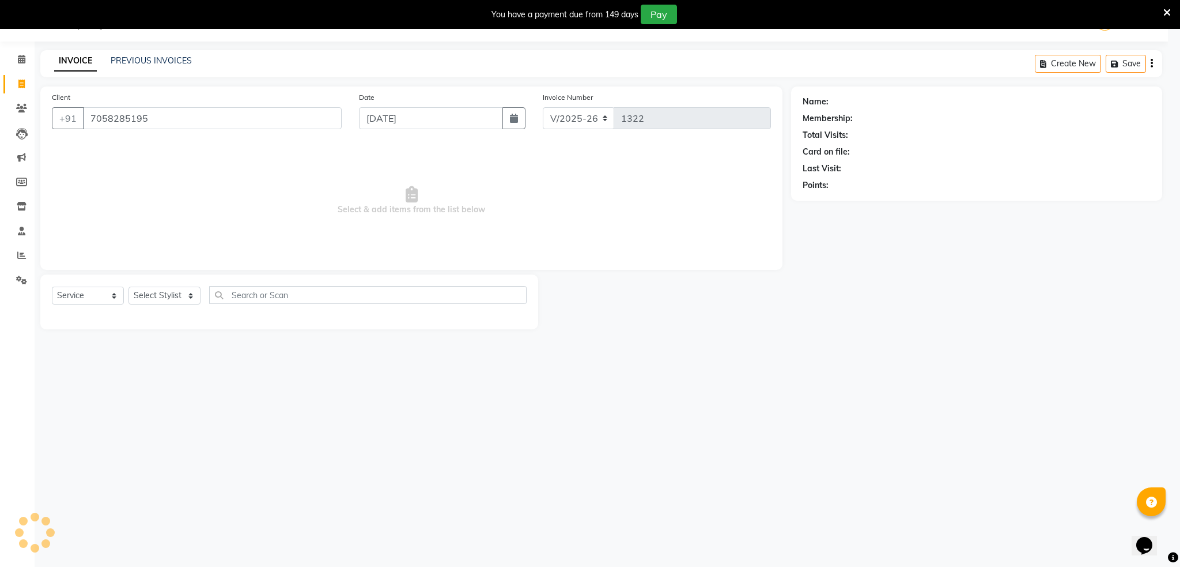
checkbox input "false"
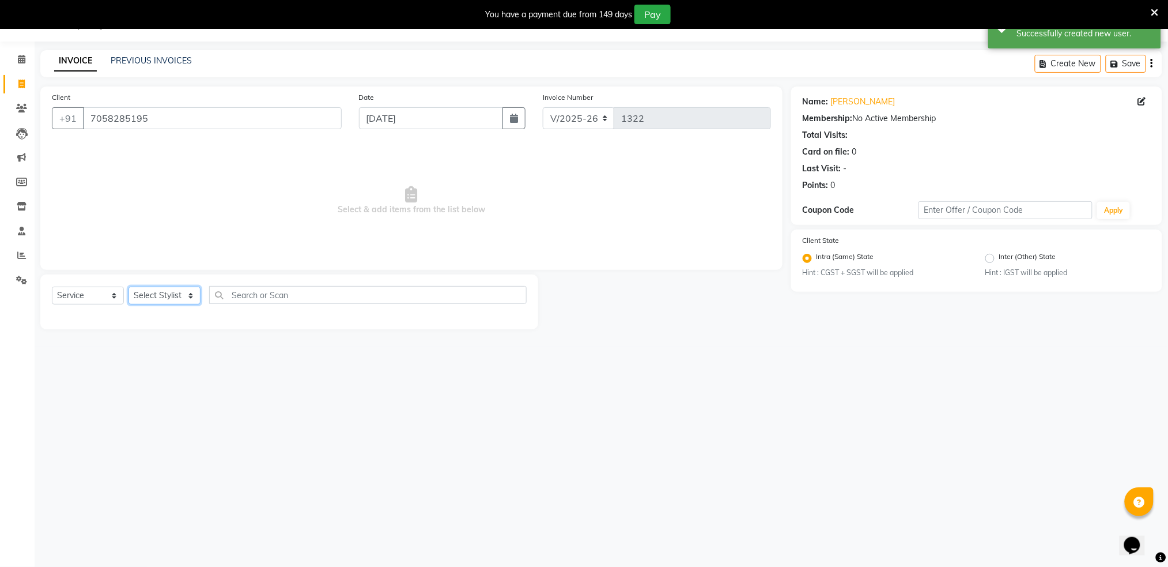
click at [171, 291] on select "Select Stylist Akshay shree [PERSON_NAME]" at bounding box center [165, 295] width 72 height 18
click at [171, 294] on select "Select Stylist Akshay shree [PERSON_NAME]" at bounding box center [165, 295] width 72 height 18
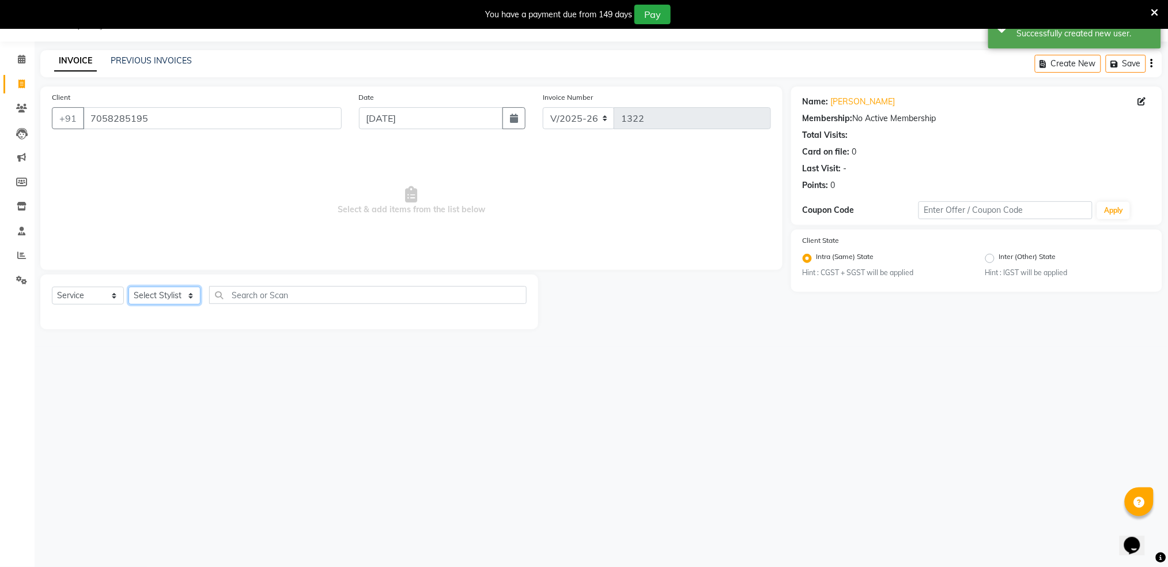
click at [171, 294] on select "Select Stylist Akshay shree [PERSON_NAME]" at bounding box center [165, 295] width 72 height 18
select select "79676"
click at [129, 286] on select "Select Stylist Akshay shree [PERSON_NAME]" at bounding box center [165, 295] width 72 height 18
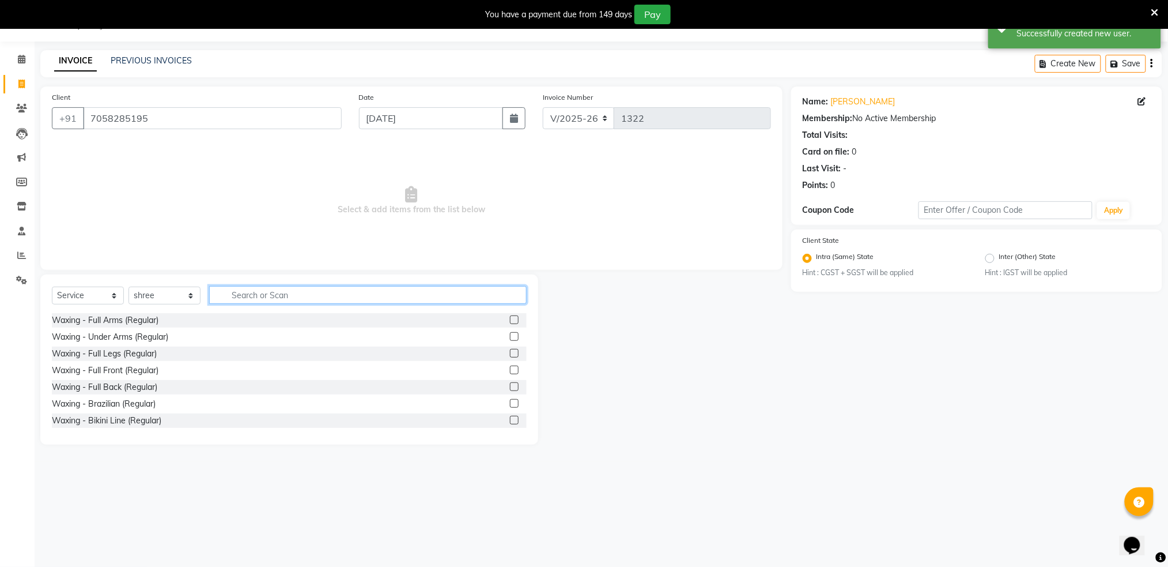
click at [261, 299] on input "text" at bounding box center [368, 295] width 318 height 18
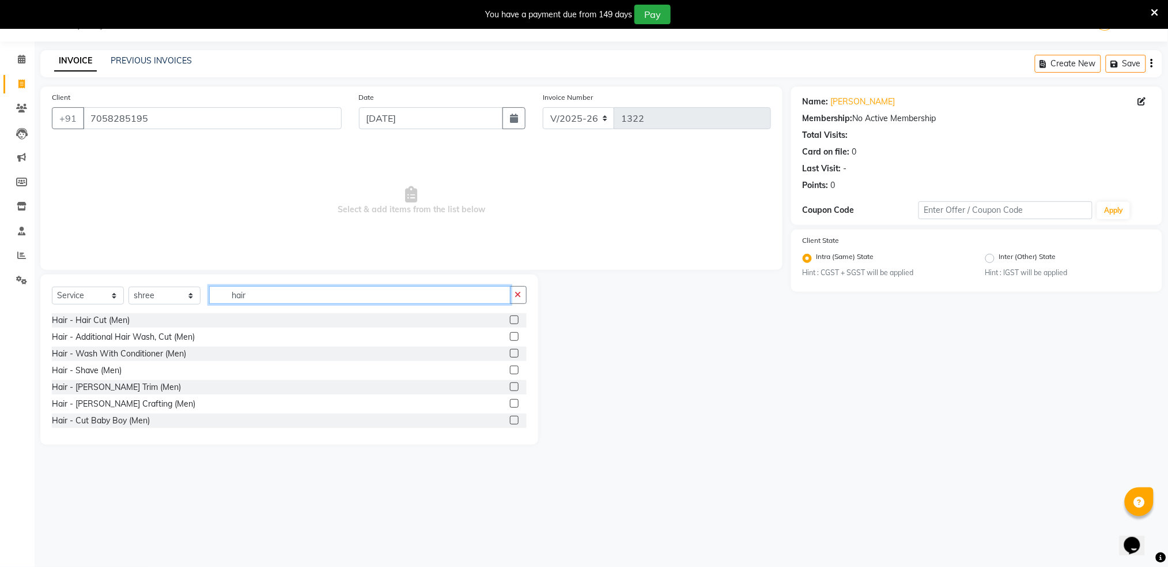
type input "hair"
click at [510, 320] on label at bounding box center [514, 319] width 9 height 9
click at [510, 320] on input "checkbox" at bounding box center [513, 319] width 7 height 7
click at [510, 320] on label at bounding box center [514, 319] width 9 height 9
click at [510, 320] on input "checkbox" at bounding box center [513, 319] width 7 height 7
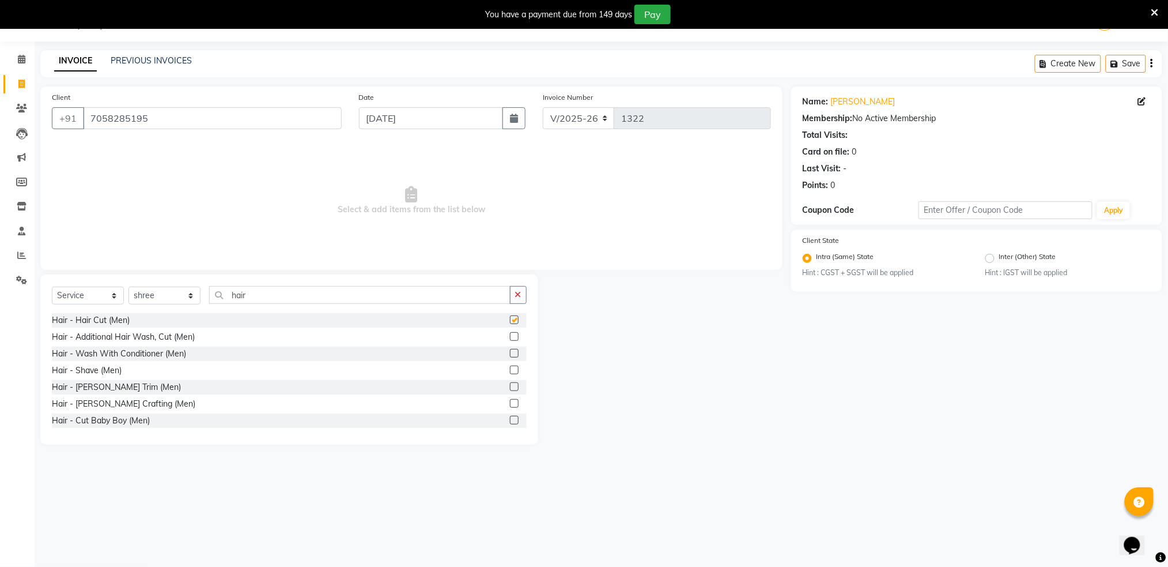
checkbox input "false"
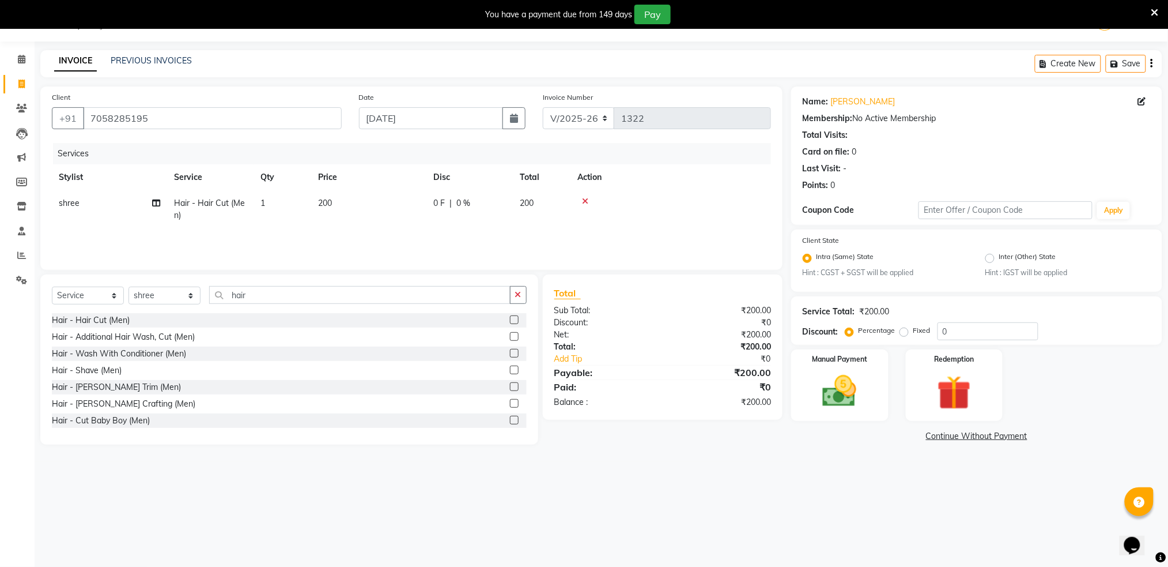
click at [529, 199] on span "200" at bounding box center [527, 203] width 14 height 10
select select "79676"
click at [462, 206] on input "200" at bounding box center [422, 206] width 101 height 18
type input "2"
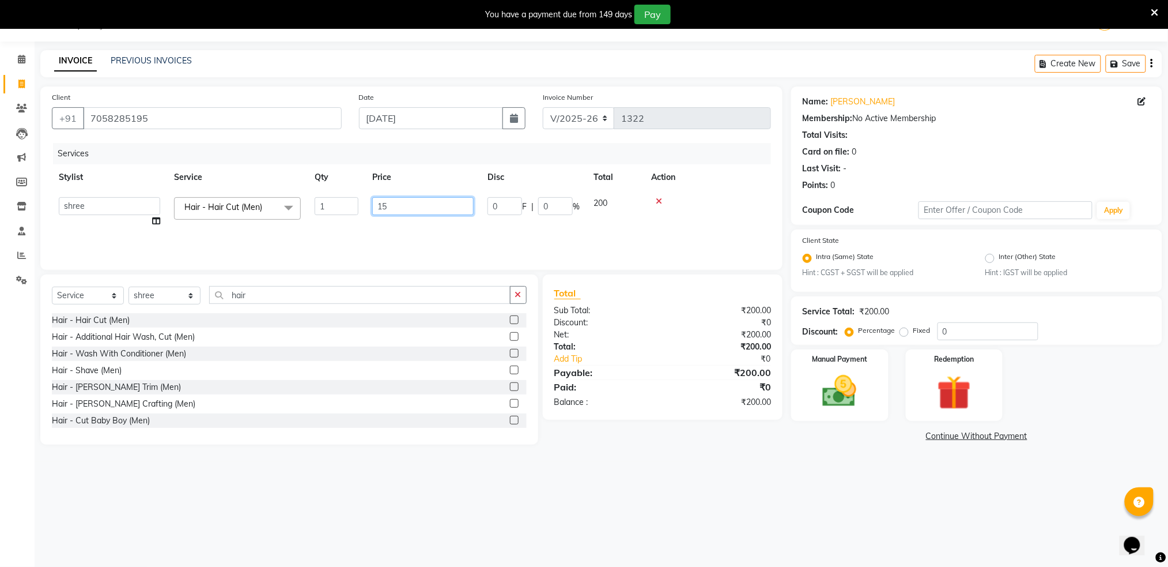
type input "150"
click at [723, 202] on div at bounding box center [707, 201] width 113 height 8
click at [832, 384] on img at bounding box center [840, 391] width 58 height 41
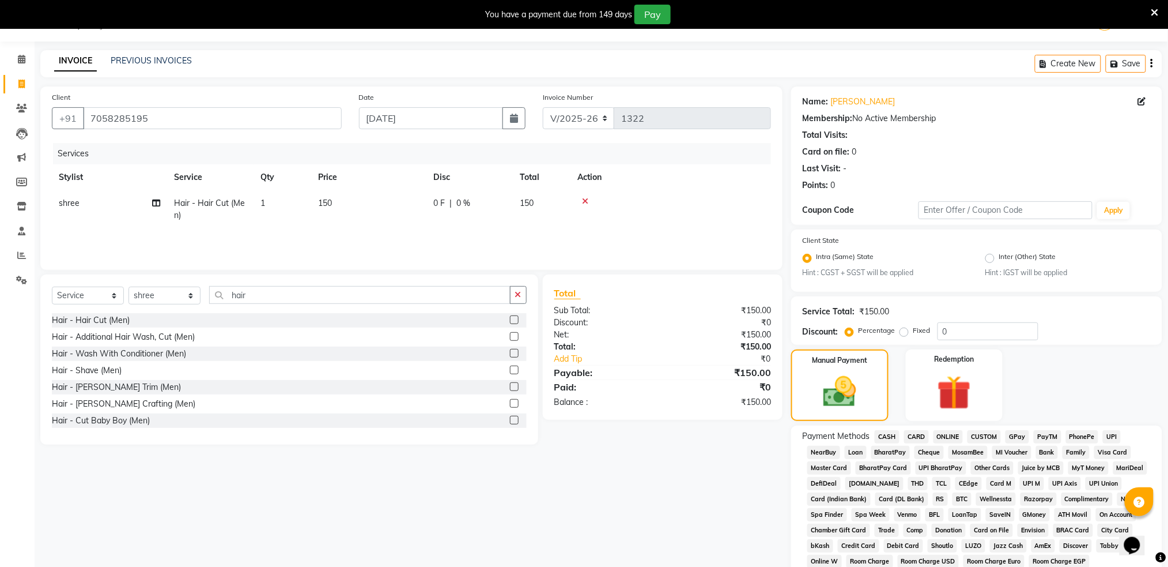
click at [952, 436] on span "ONLINE" at bounding box center [949, 436] width 30 height 13
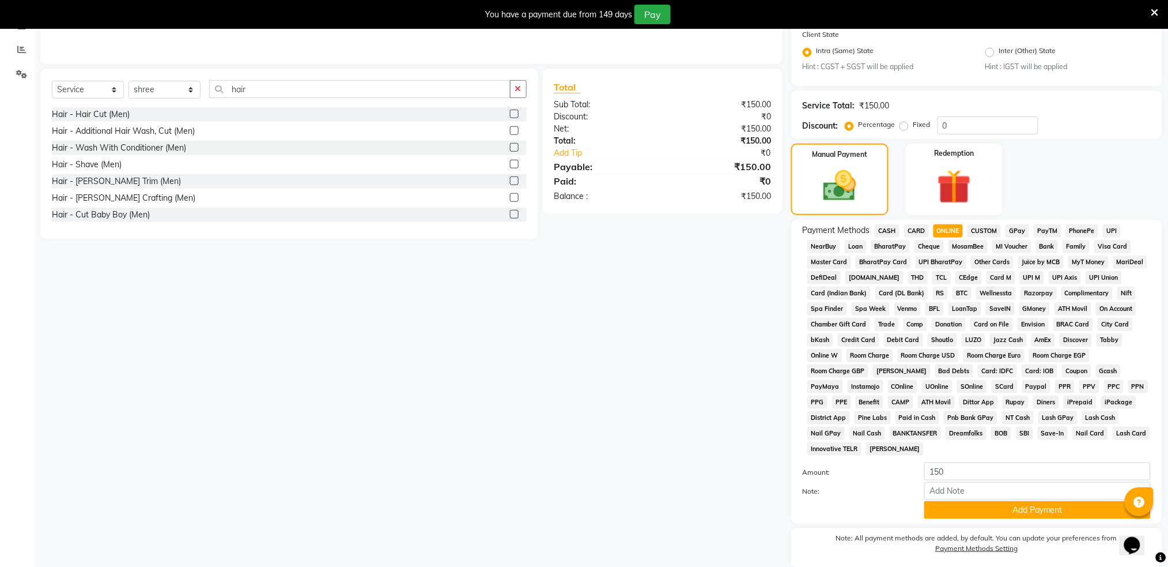
scroll to position [277, 0]
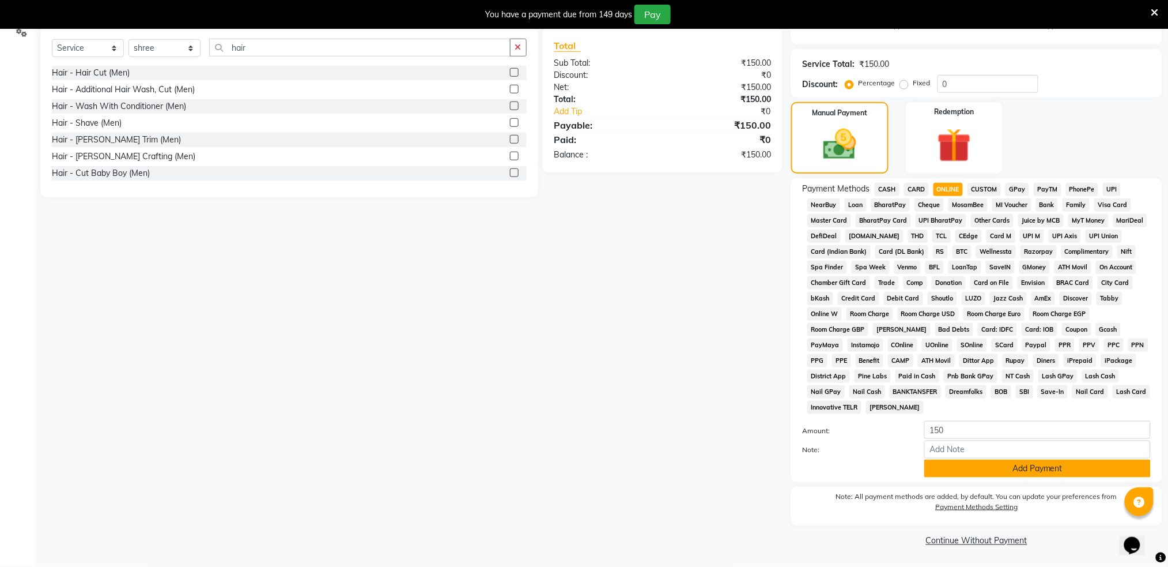
click at [991, 465] on button "Add Payment" at bounding box center [1038, 468] width 227 height 18
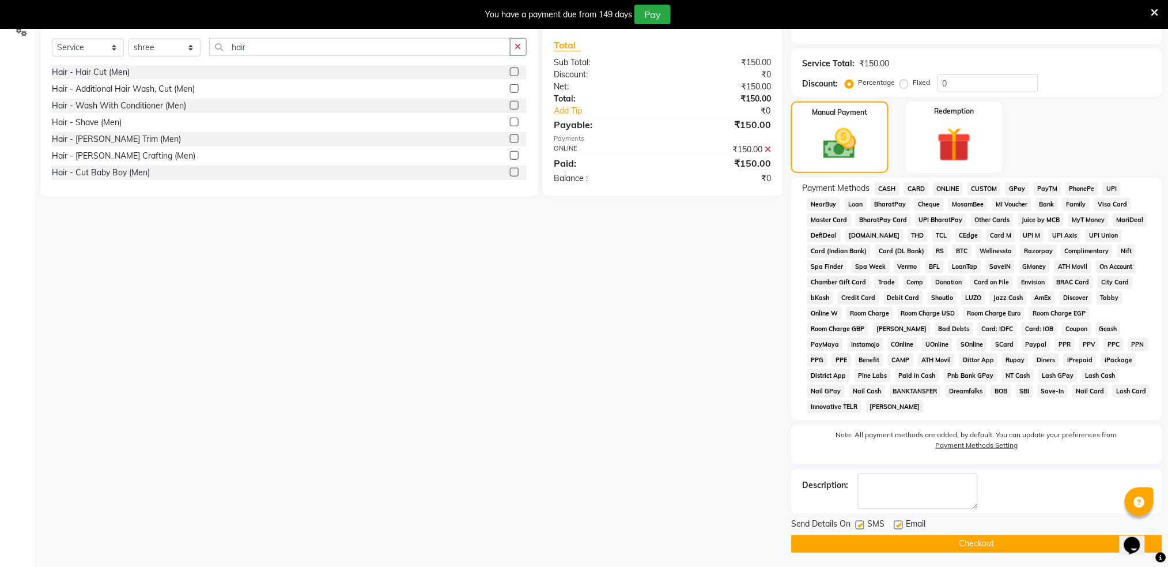
click at [859, 528] on label at bounding box center [860, 524] width 9 height 9
click at [859, 528] on input "checkbox" at bounding box center [859, 525] width 7 height 7
checkbox input "false"
click at [874, 539] on button "Checkout" at bounding box center [976, 544] width 371 height 18
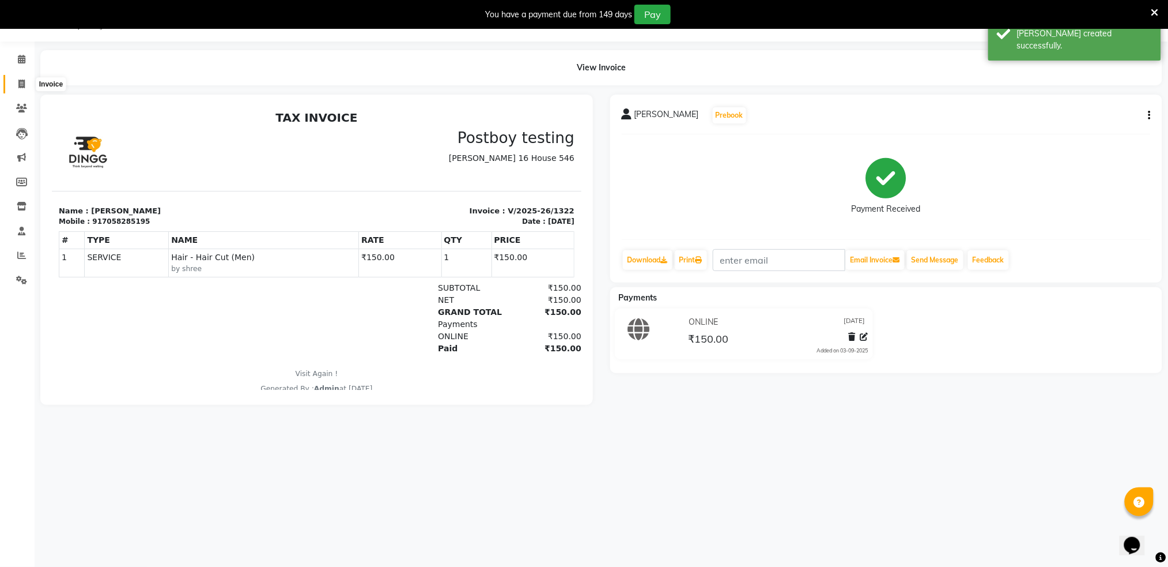
click at [20, 82] on icon at bounding box center [21, 84] width 6 height 9
select select "service"
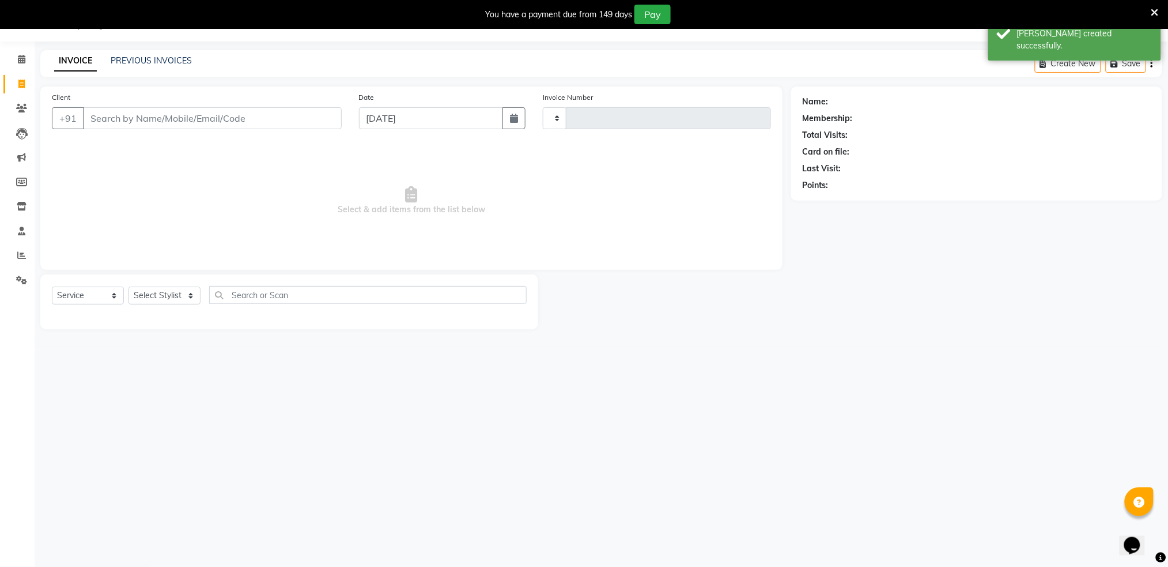
type input "1323"
select select "672"
